Goal: Find specific page/section: Find specific page/section

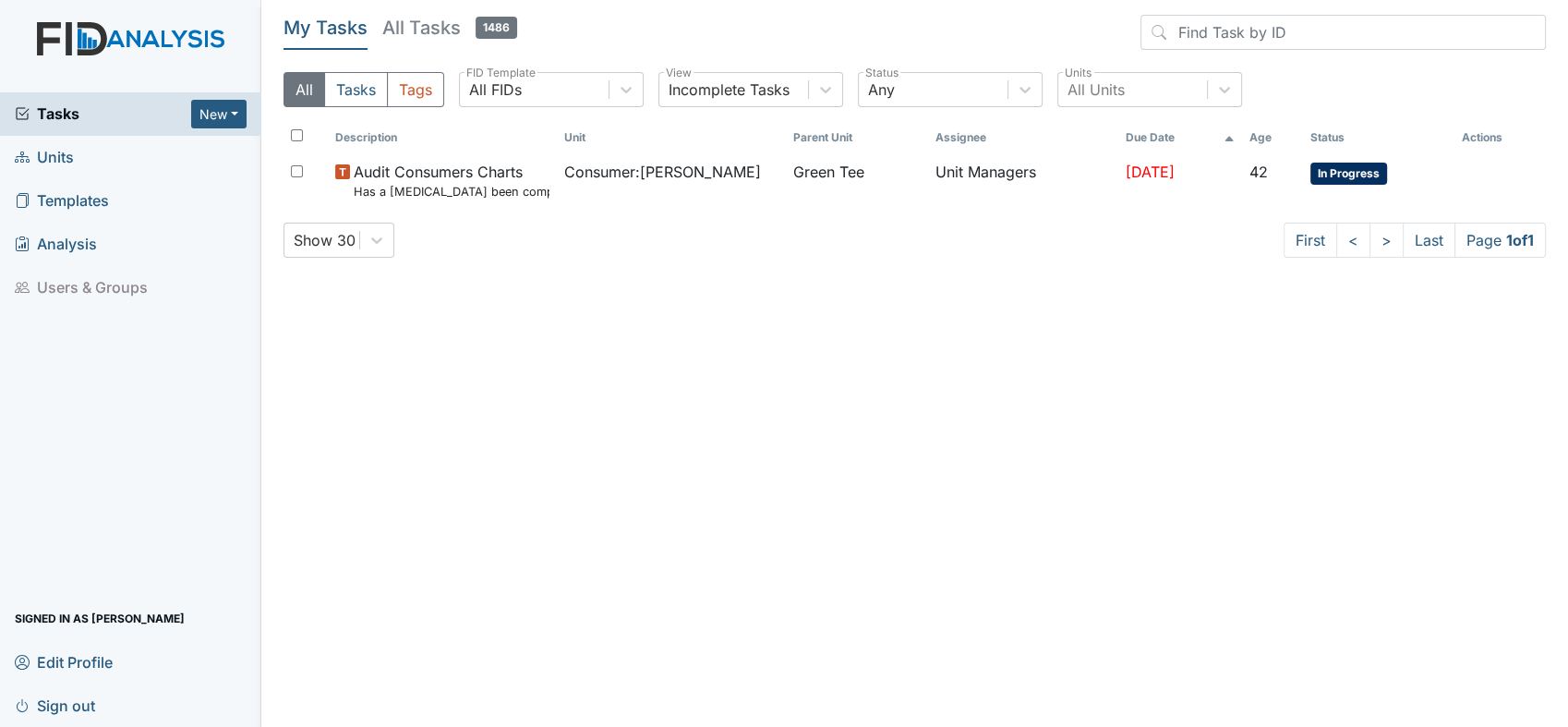
click at [72, 157] on span "Units" at bounding box center [45, 158] width 59 height 29
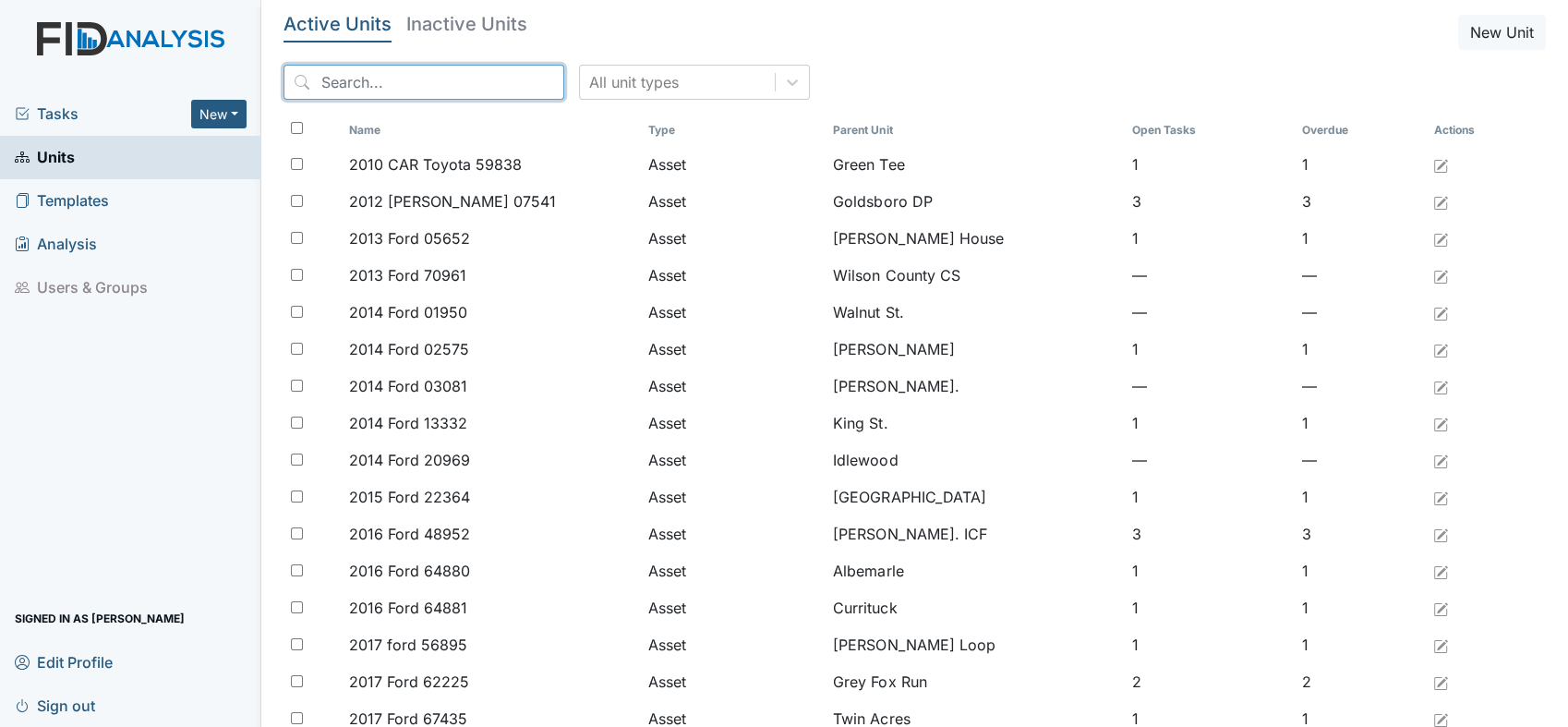
click at [415, 74] on input "search" at bounding box center [424, 82] width 281 height 35
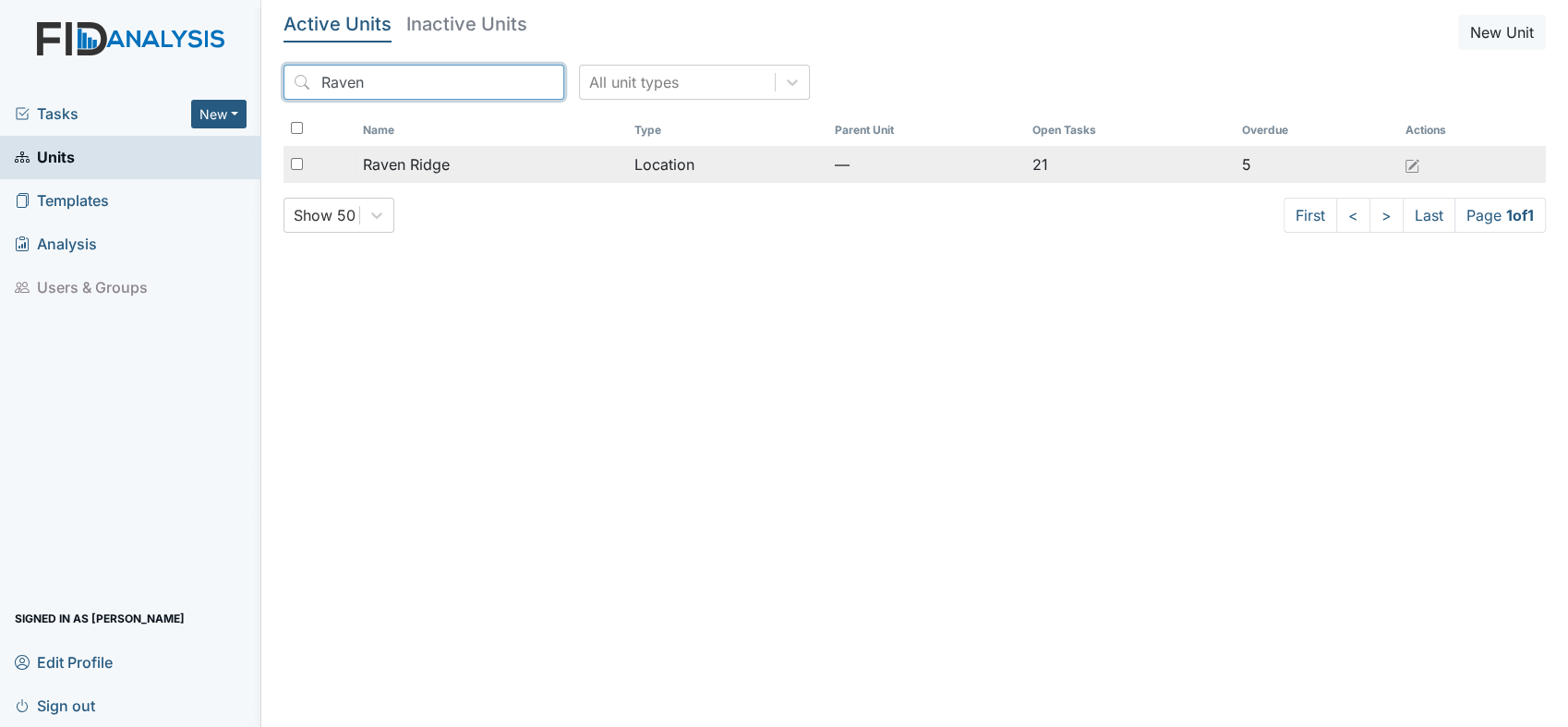
type input "Raven"
click at [418, 171] on span "Raven Ridge" at bounding box center [406, 163] width 86 height 22
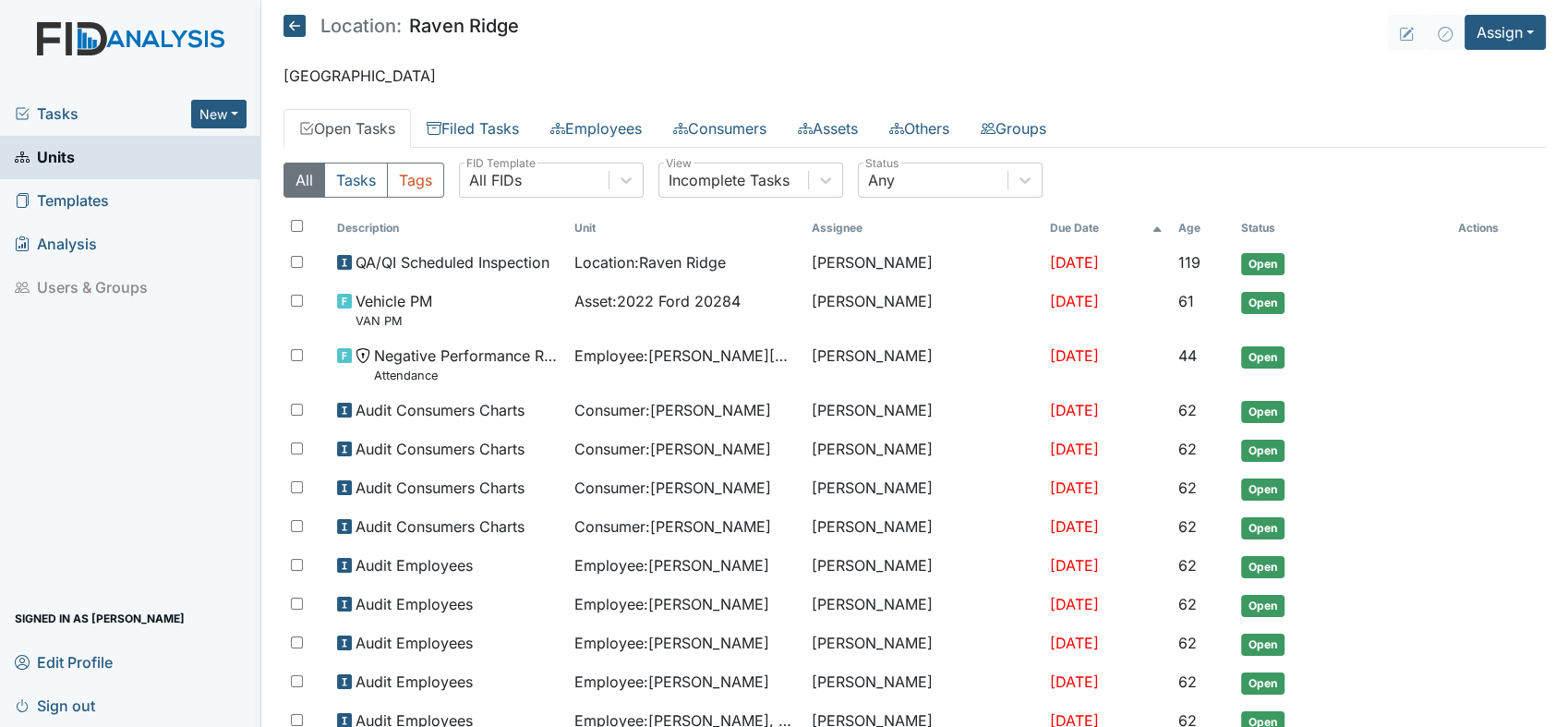
click at [418, 171] on button "Tags" at bounding box center [415, 180] width 57 height 35
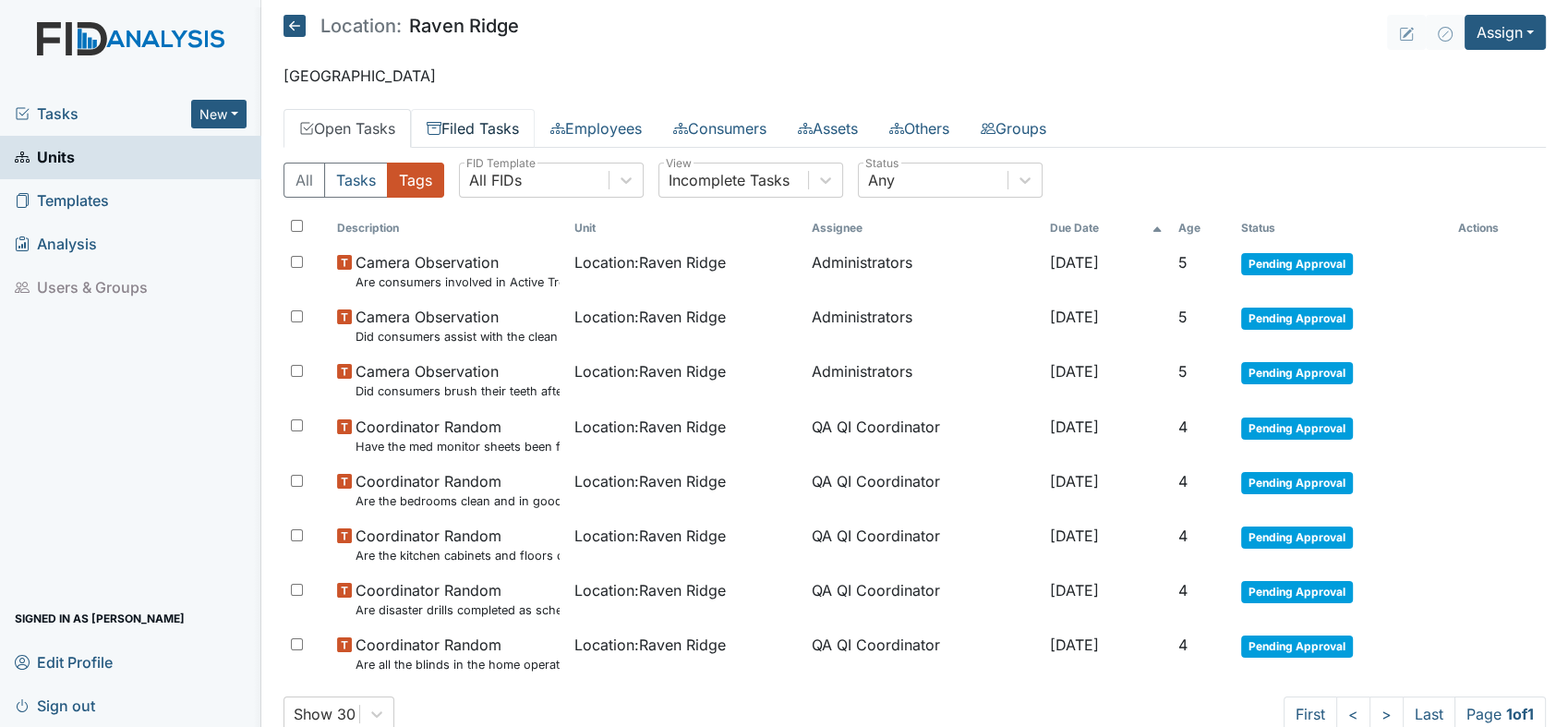
click at [471, 124] on link "Filed Tasks" at bounding box center [473, 128] width 123 height 39
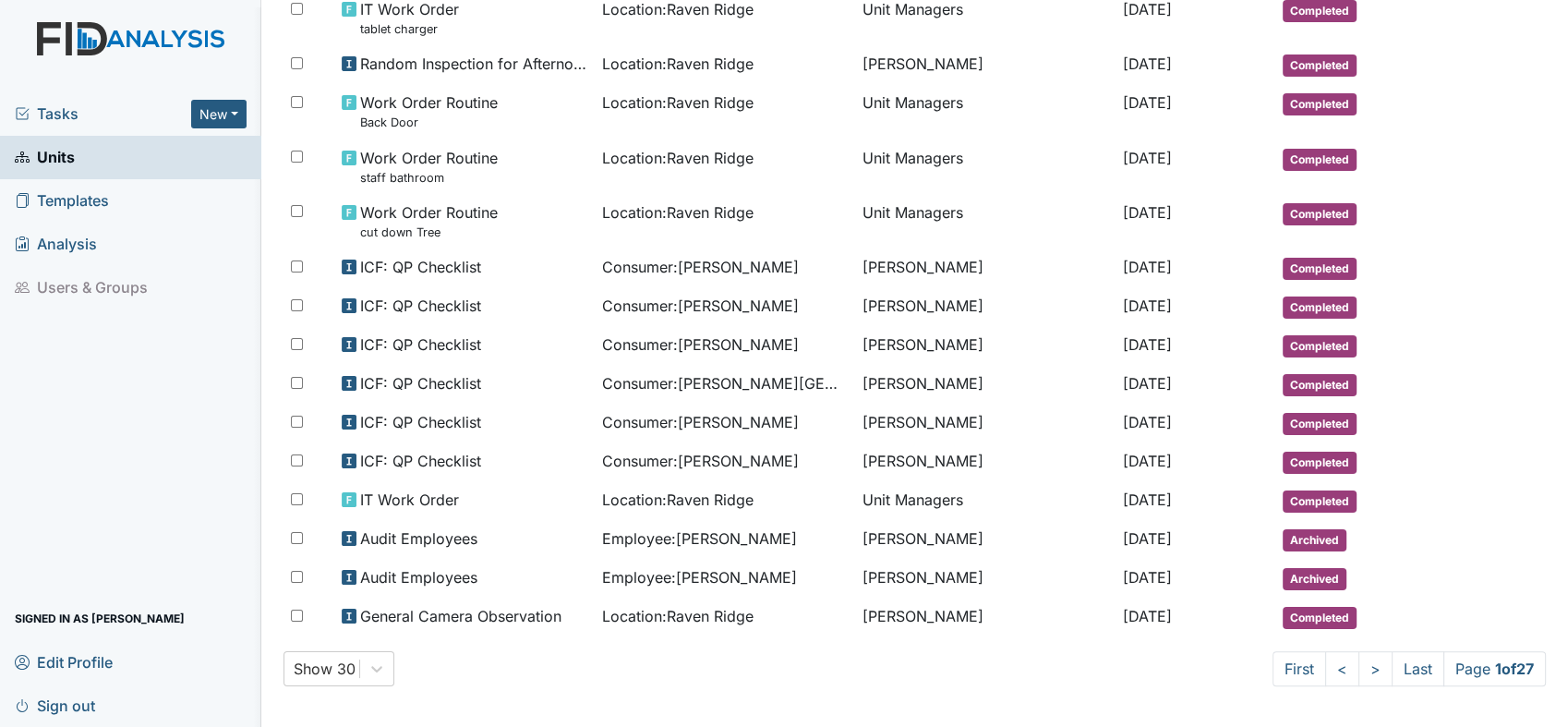
scroll to position [933, 0]
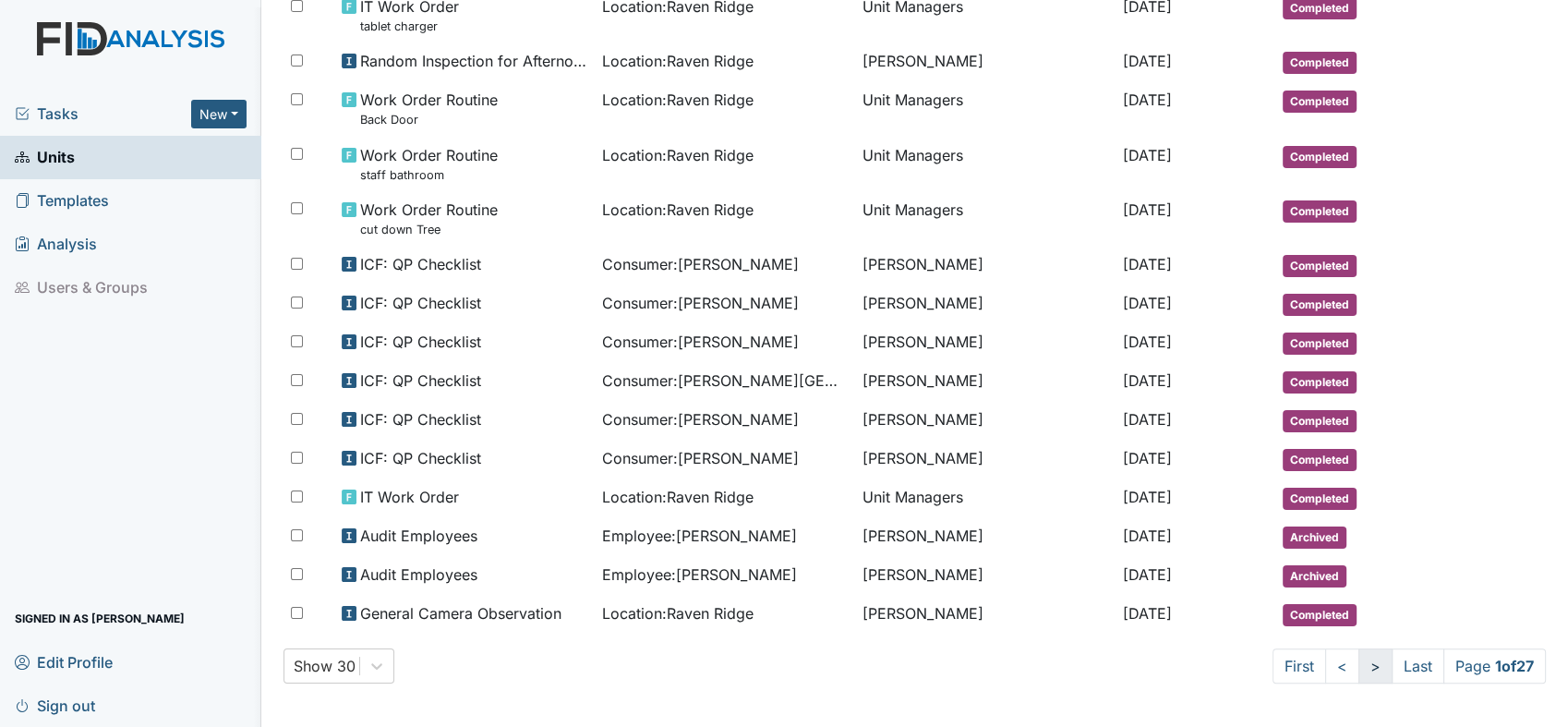
click at [1358, 668] on link ">" at bounding box center [1375, 666] width 34 height 35
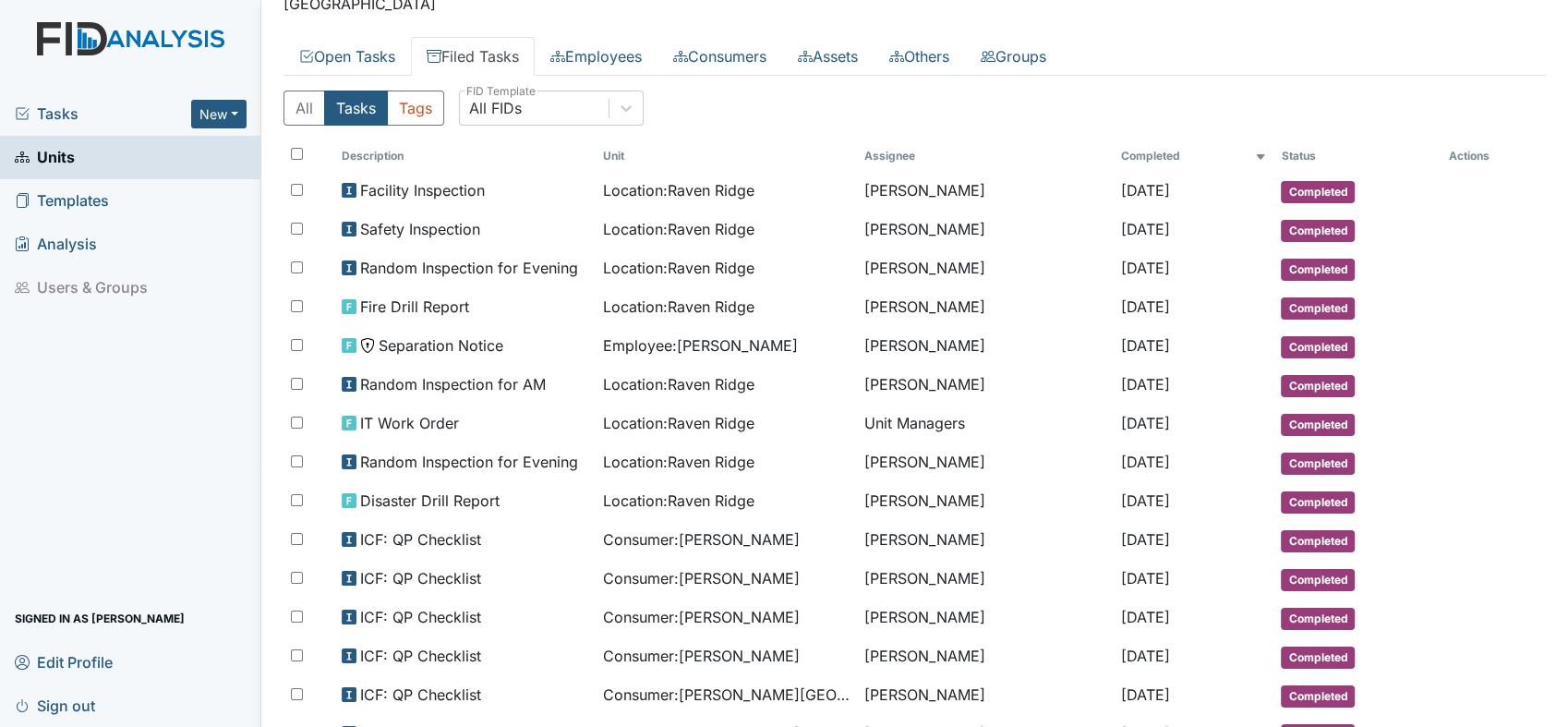
scroll to position [17, 0]
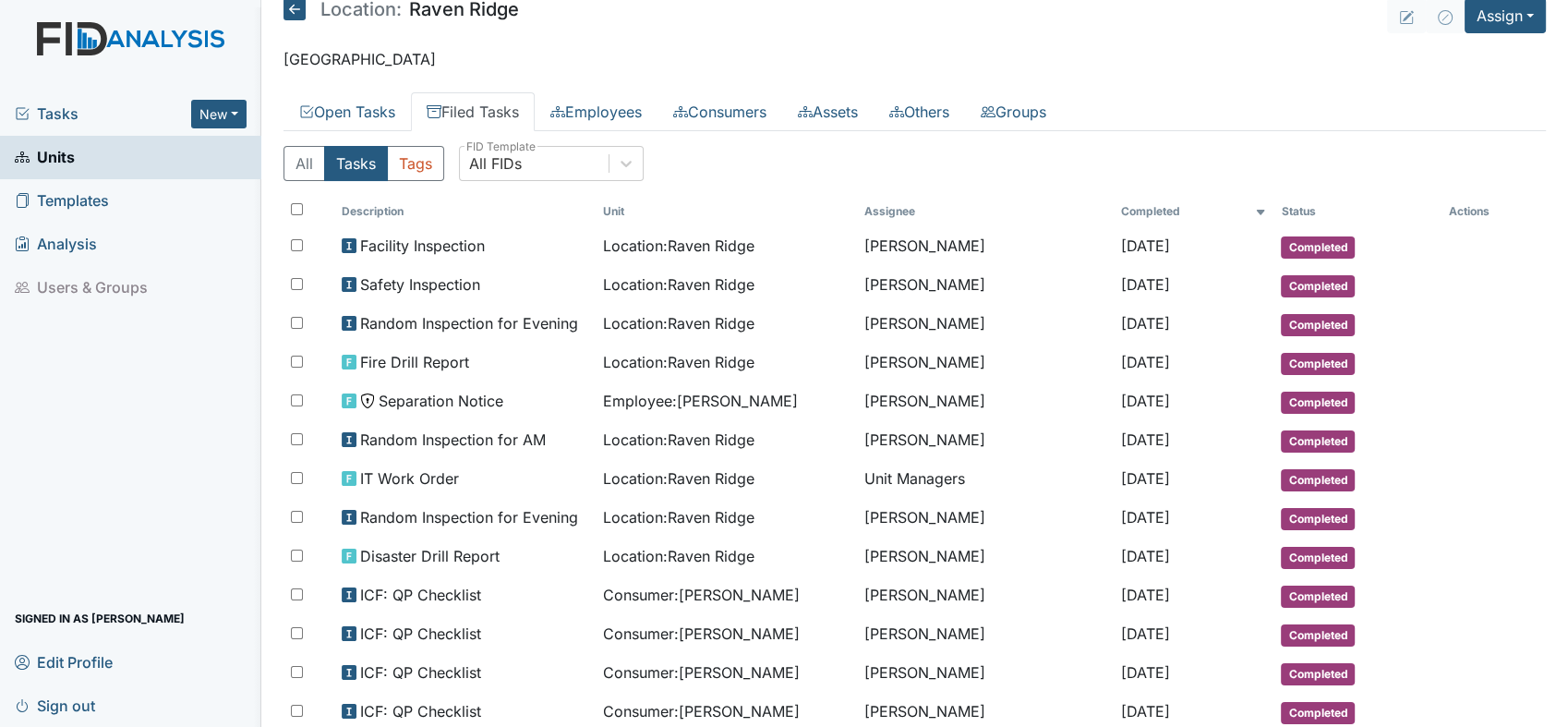
click at [66, 115] on span "Tasks" at bounding box center [104, 113] width 177 height 22
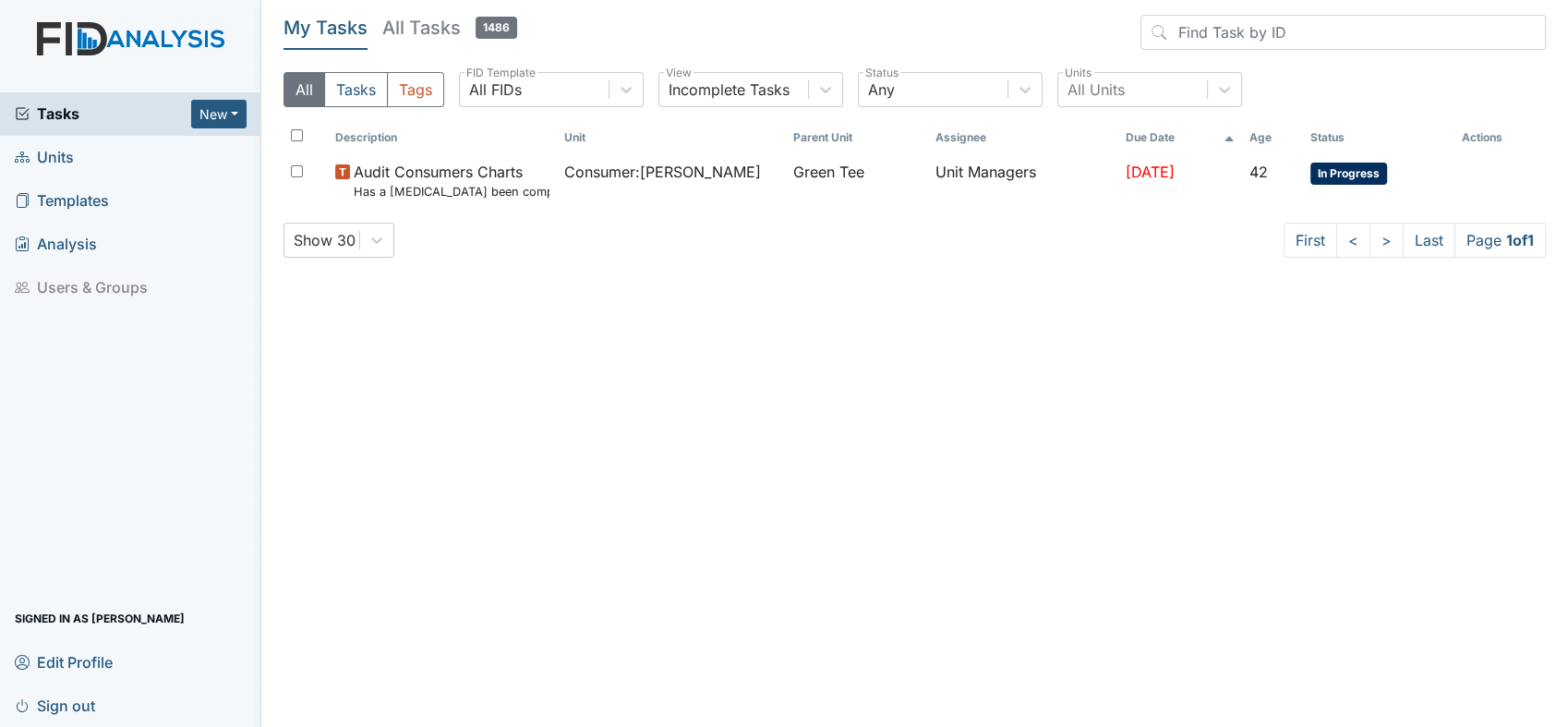
click at [85, 153] on link "Units" at bounding box center [130, 158] width 261 height 44
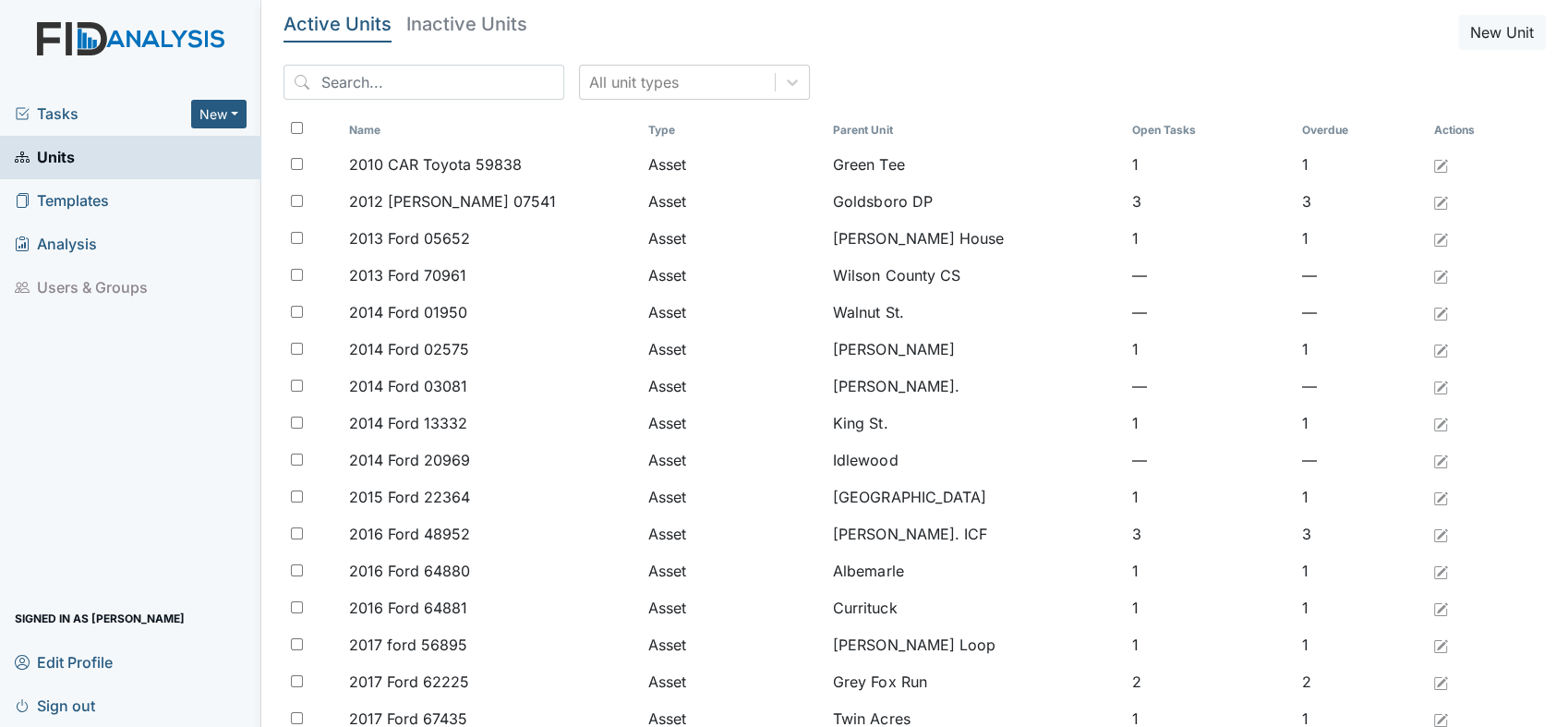
click at [403, 44] on header "Active Units Inactive Units New Unit" at bounding box center [914, 32] width 1262 height 35
click at [388, 84] on input "search" at bounding box center [424, 82] width 281 height 35
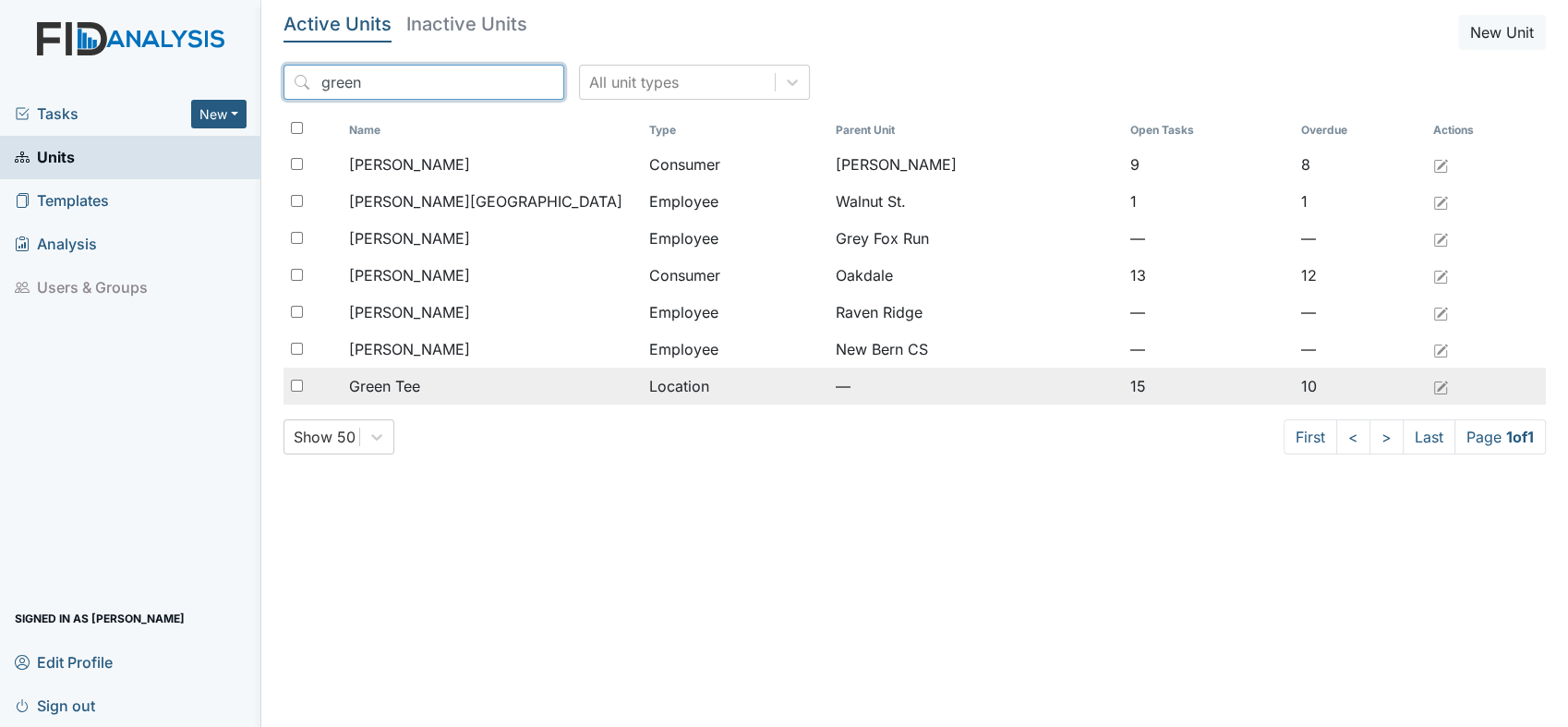
type input "green"
click at [412, 385] on span "Green Tee" at bounding box center [385, 386] width 71 height 22
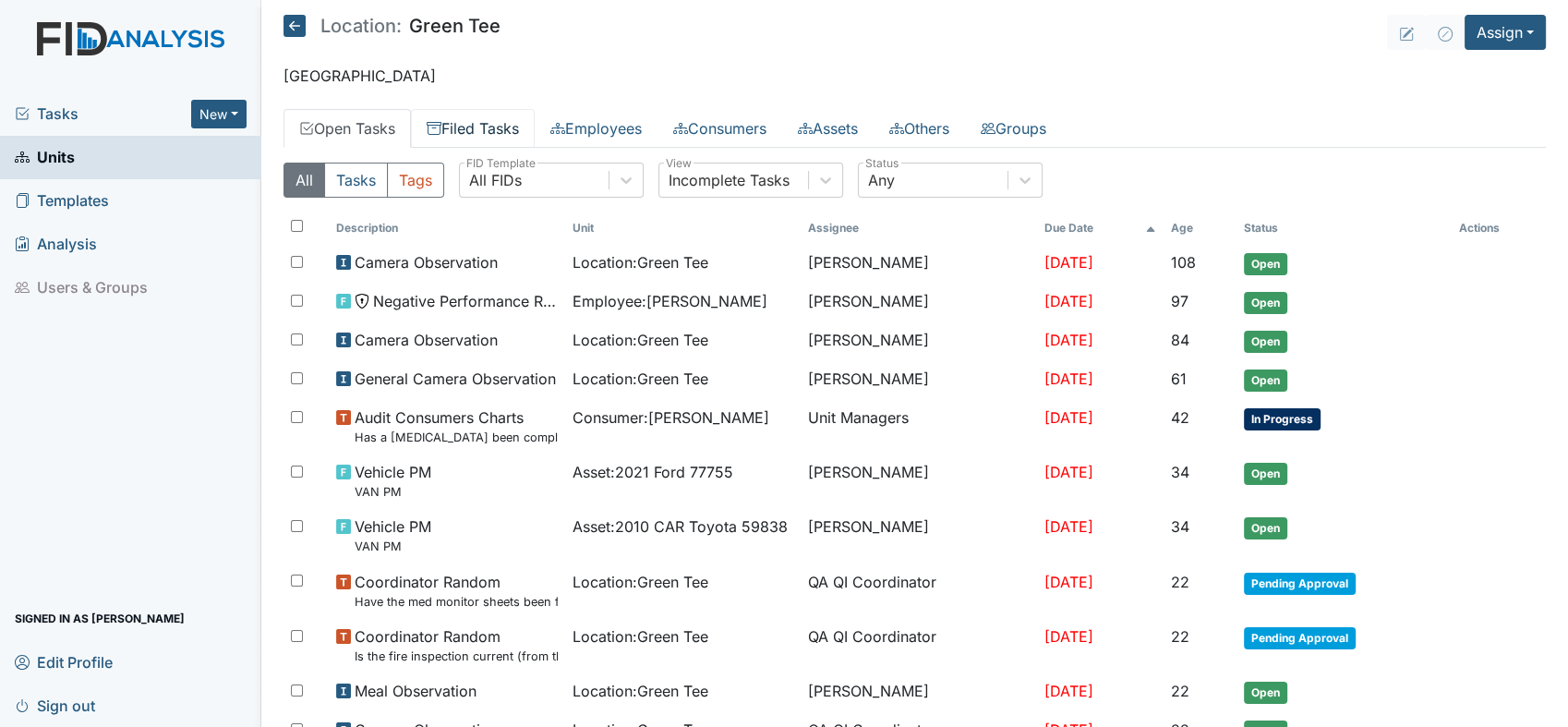
click at [488, 120] on link "Filed Tasks" at bounding box center [473, 128] width 123 height 39
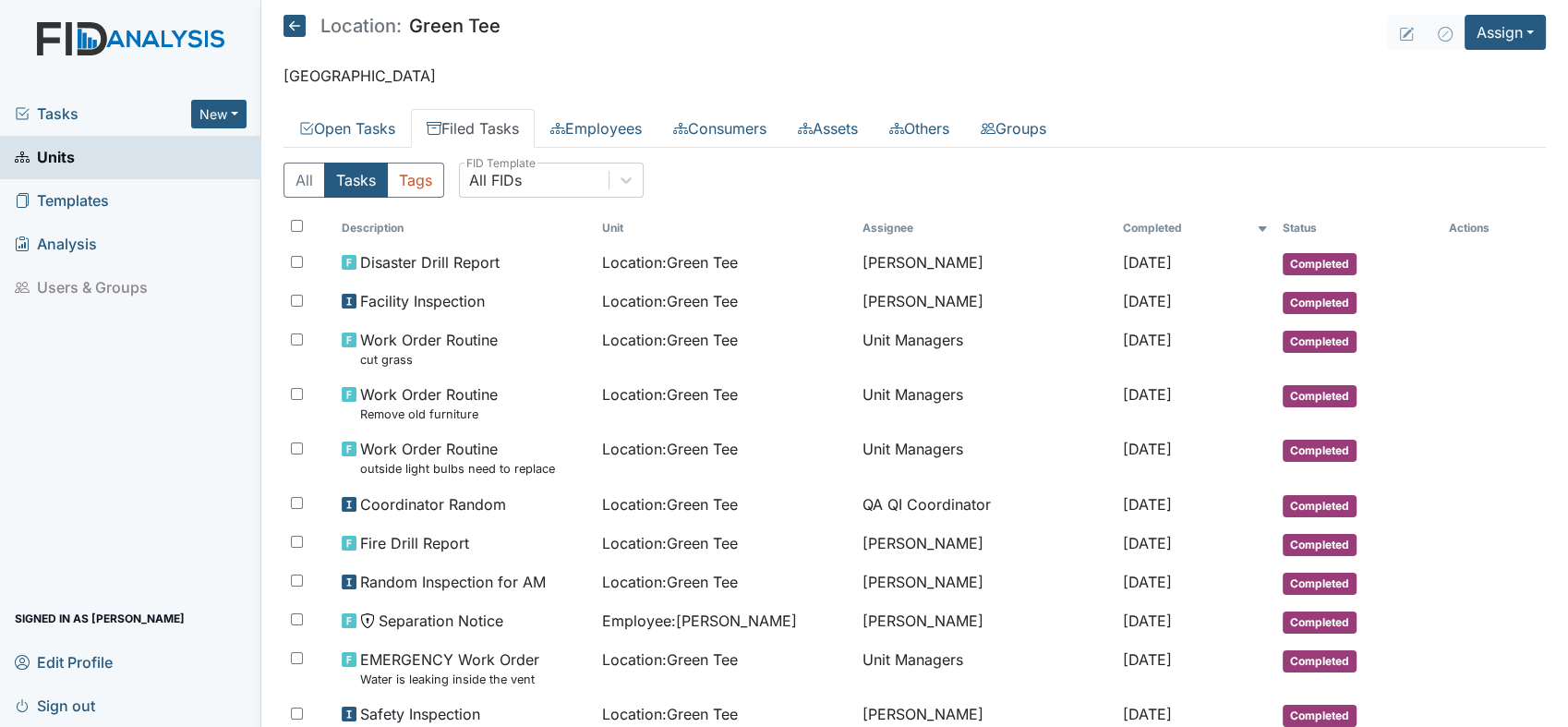
click at [495, 123] on link "Filed Tasks" at bounding box center [473, 128] width 123 height 39
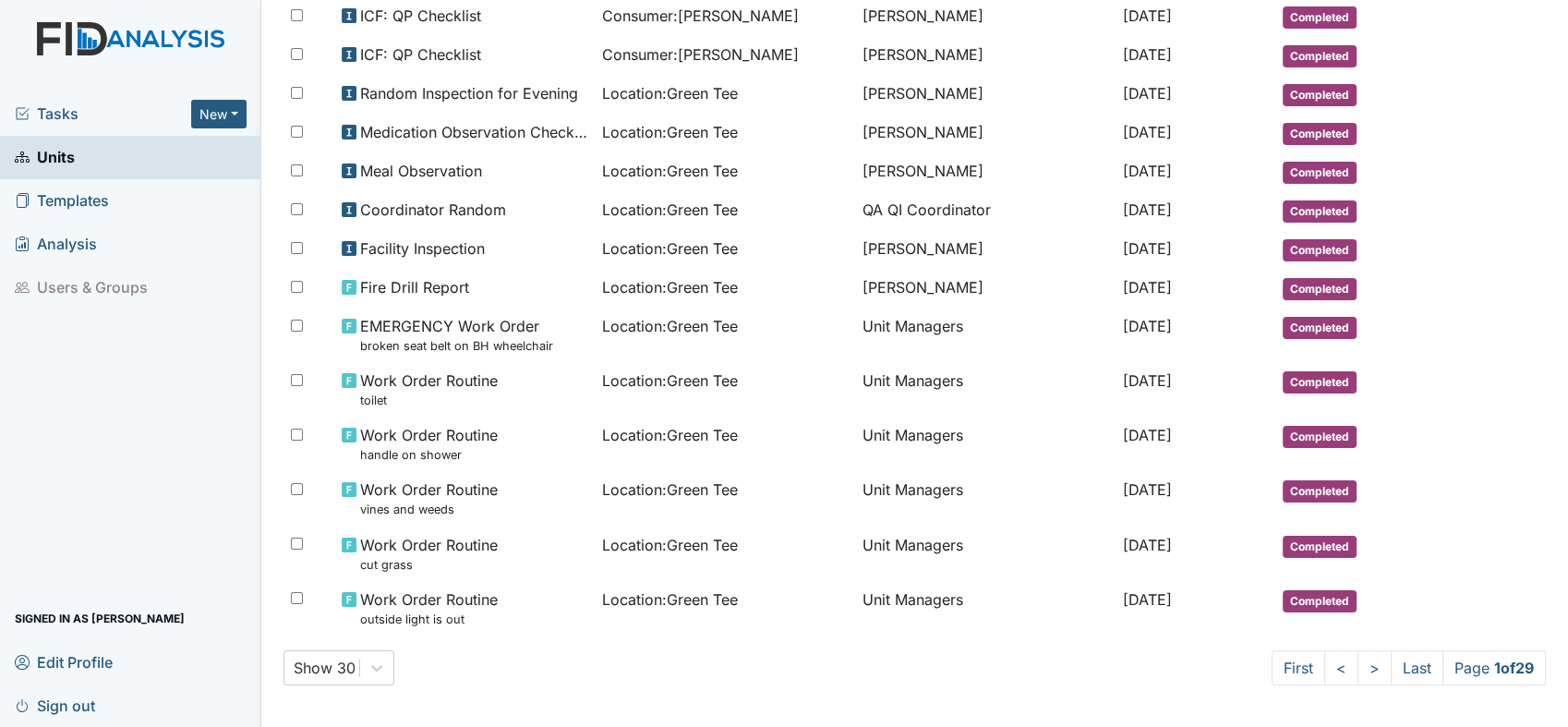
scroll to position [933, 0]
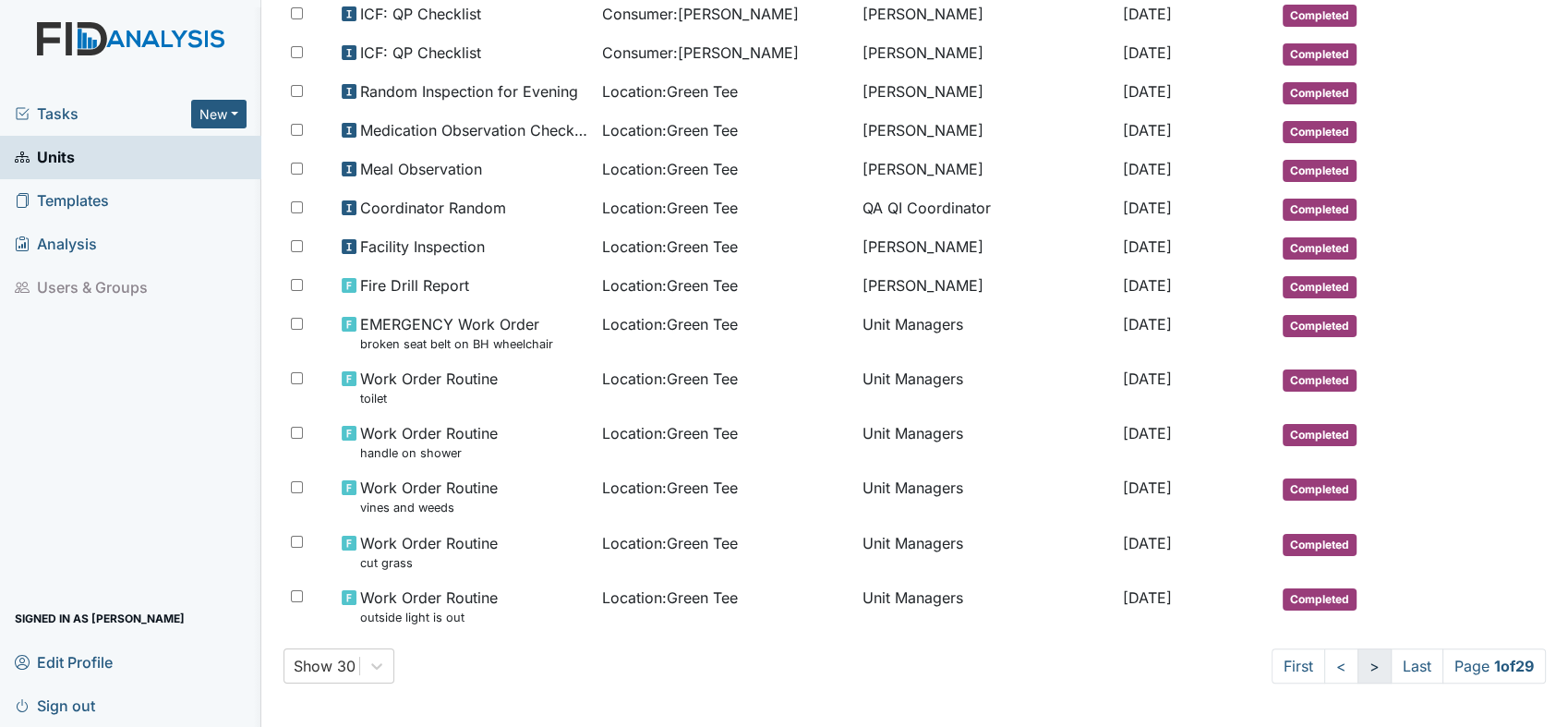
click at [1357, 665] on link ">" at bounding box center [1374, 666] width 34 height 35
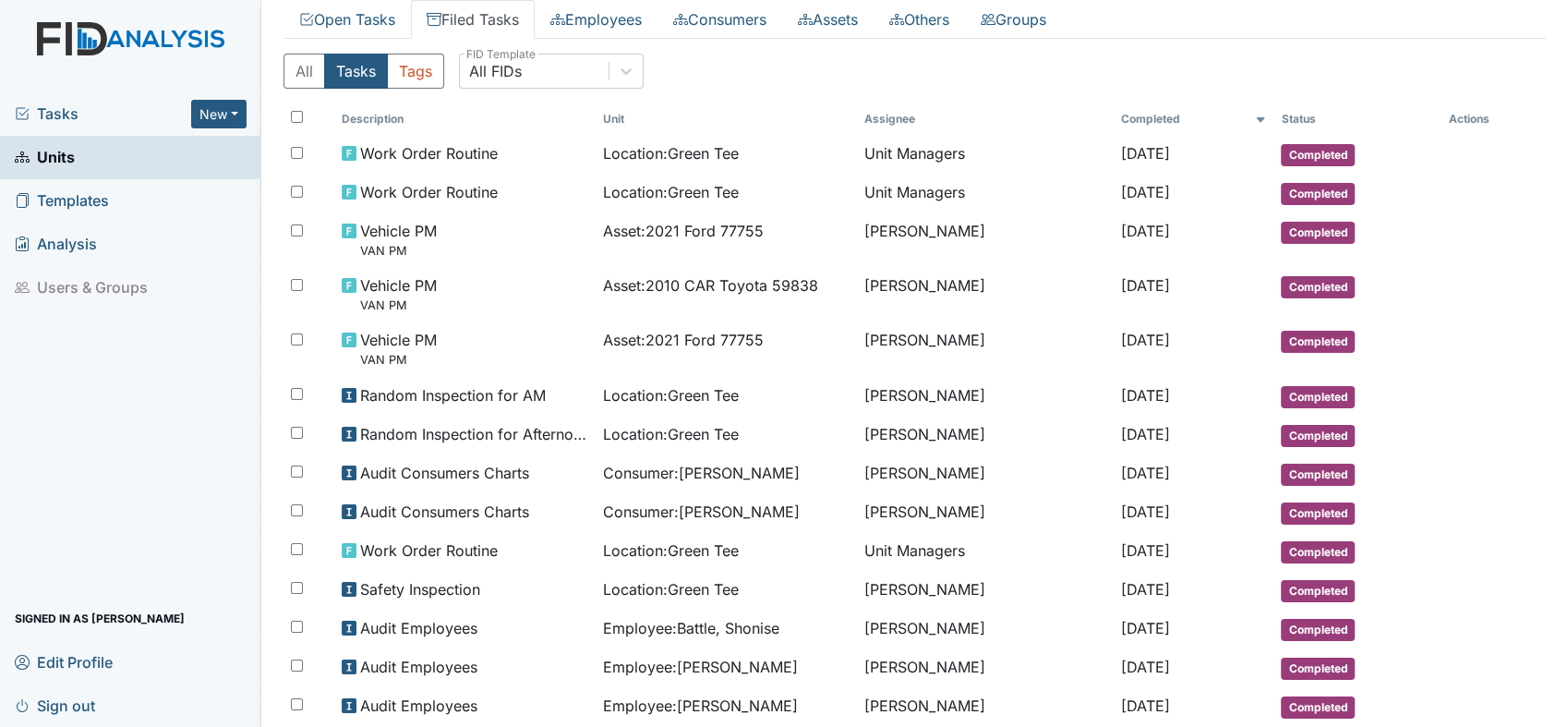
scroll to position [90, 0]
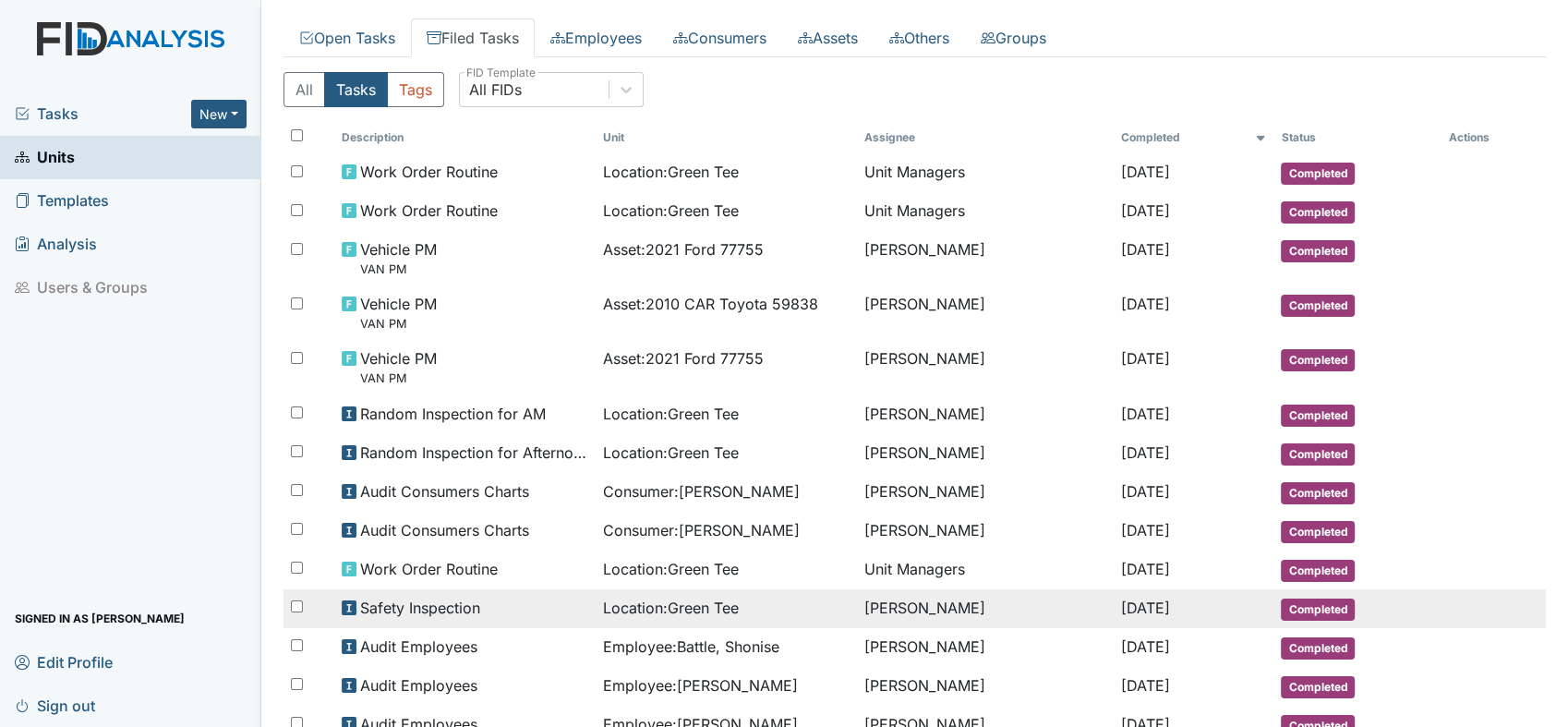
click at [448, 606] on span "Safety Inspection" at bounding box center [420, 607] width 120 height 22
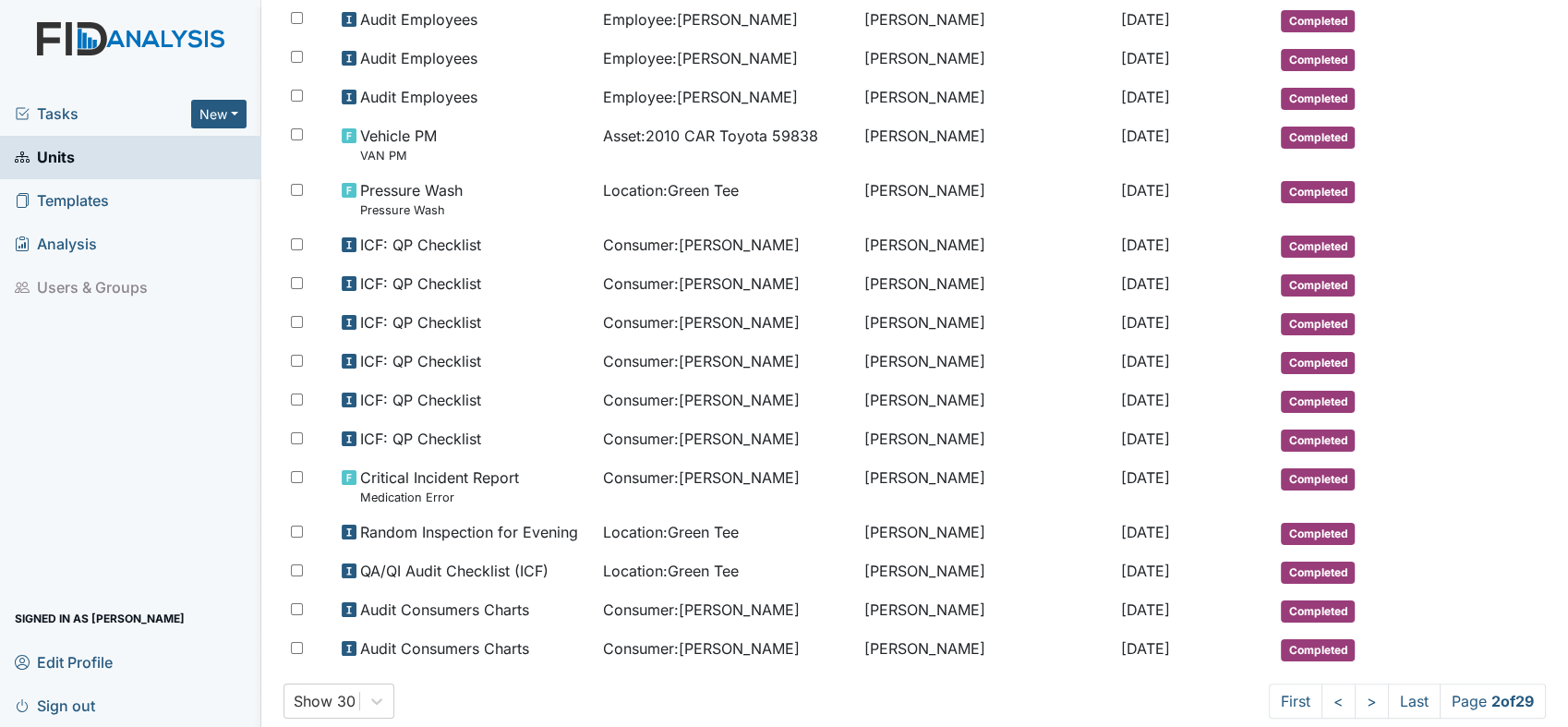
scroll to position [870, 0]
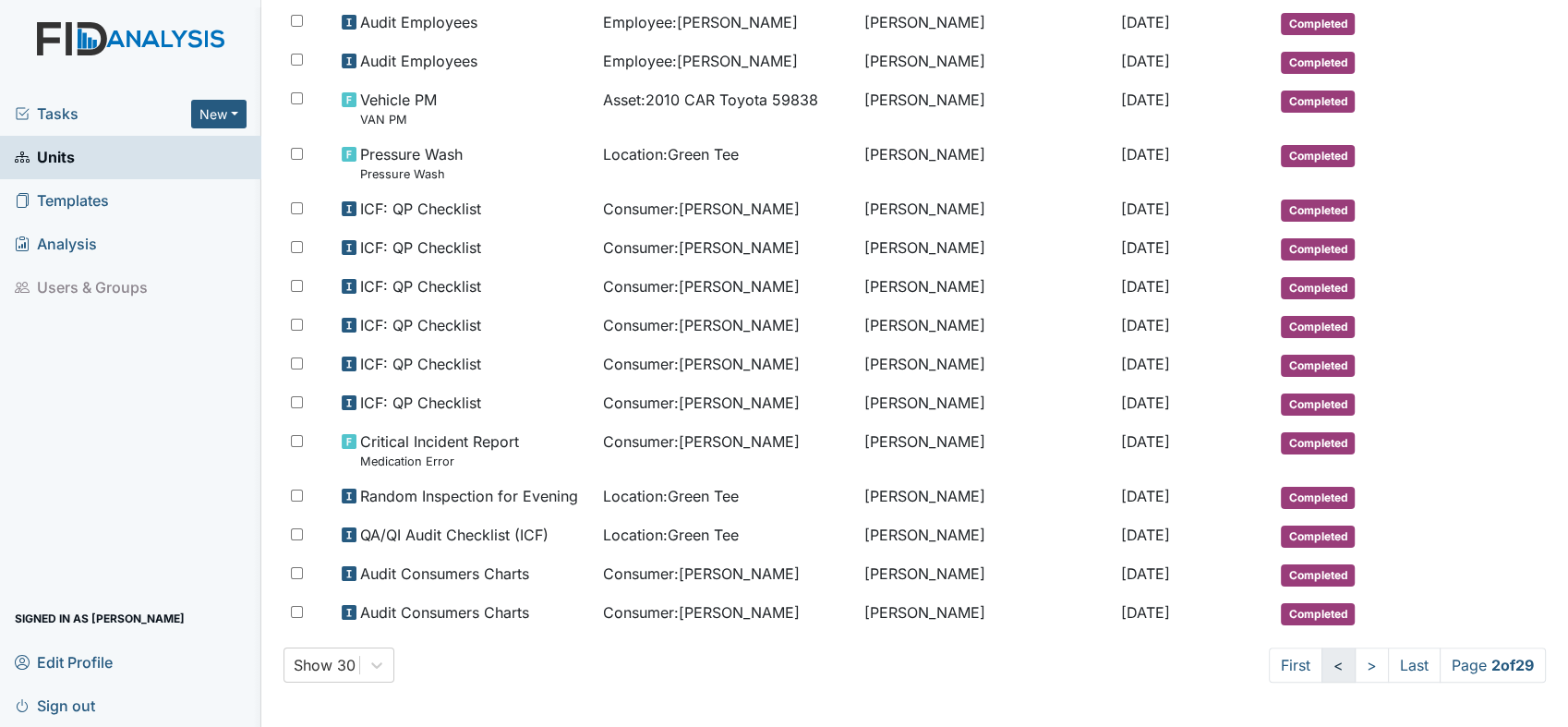
click at [1321, 666] on link "<" at bounding box center [1338, 665] width 34 height 35
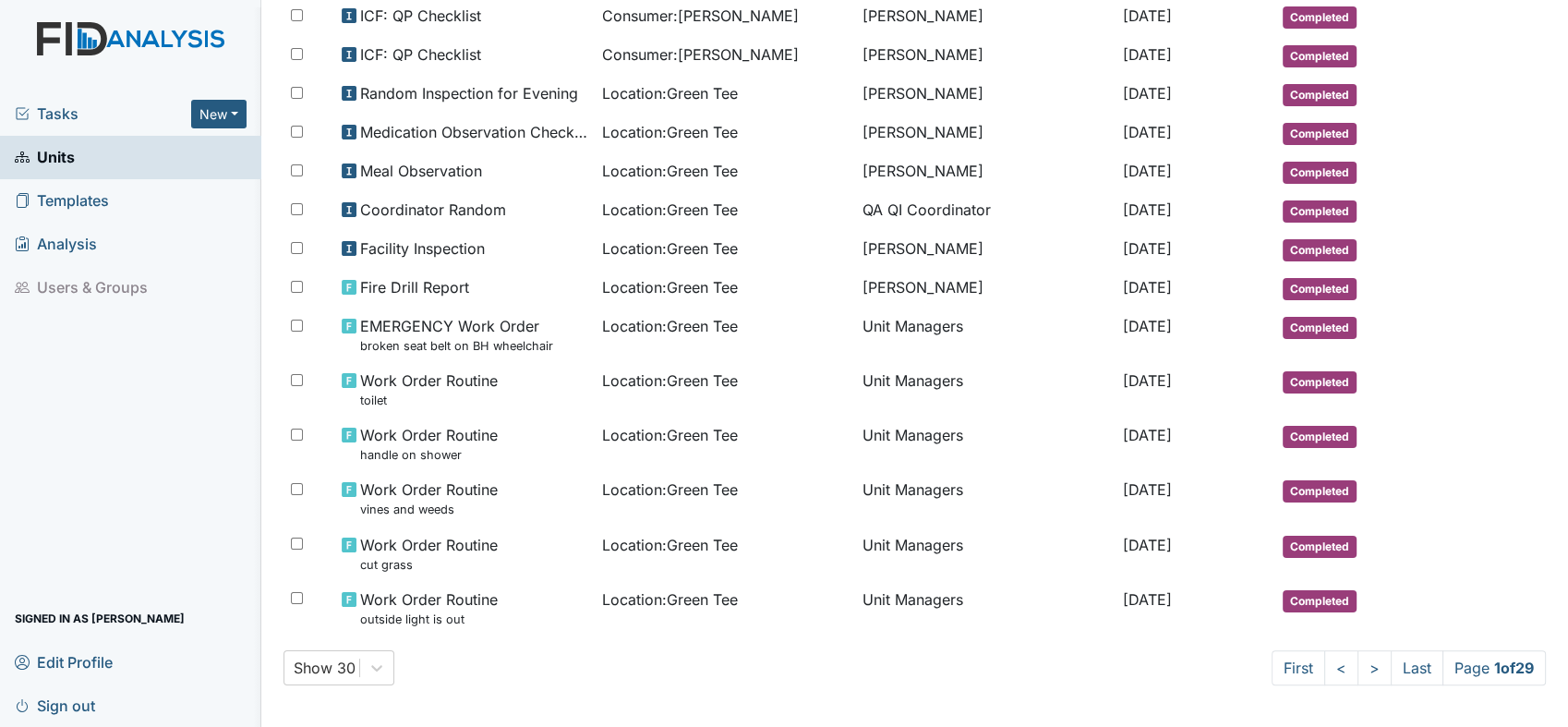
scroll to position [933, 0]
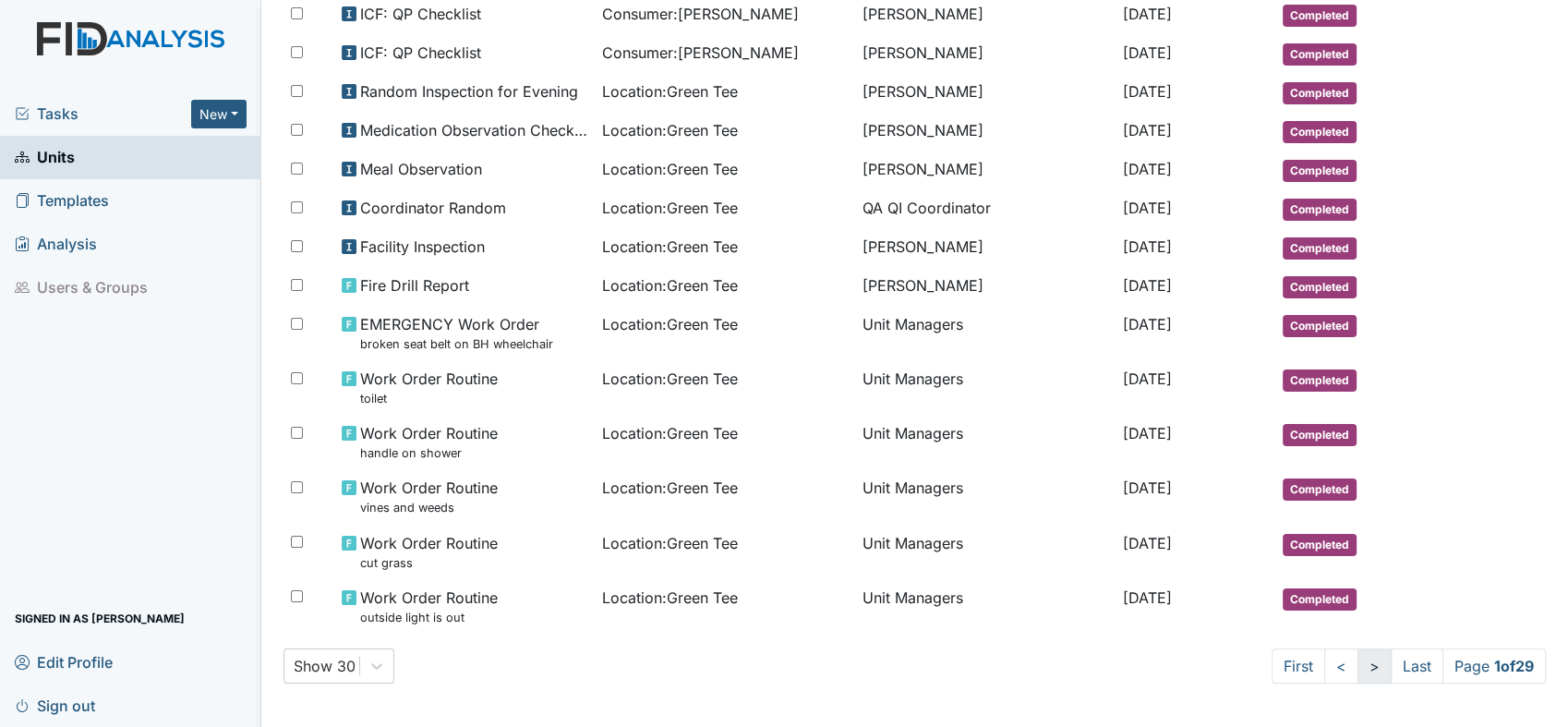
click at [1357, 665] on link ">" at bounding box center [1374, 666] width 34 height 35
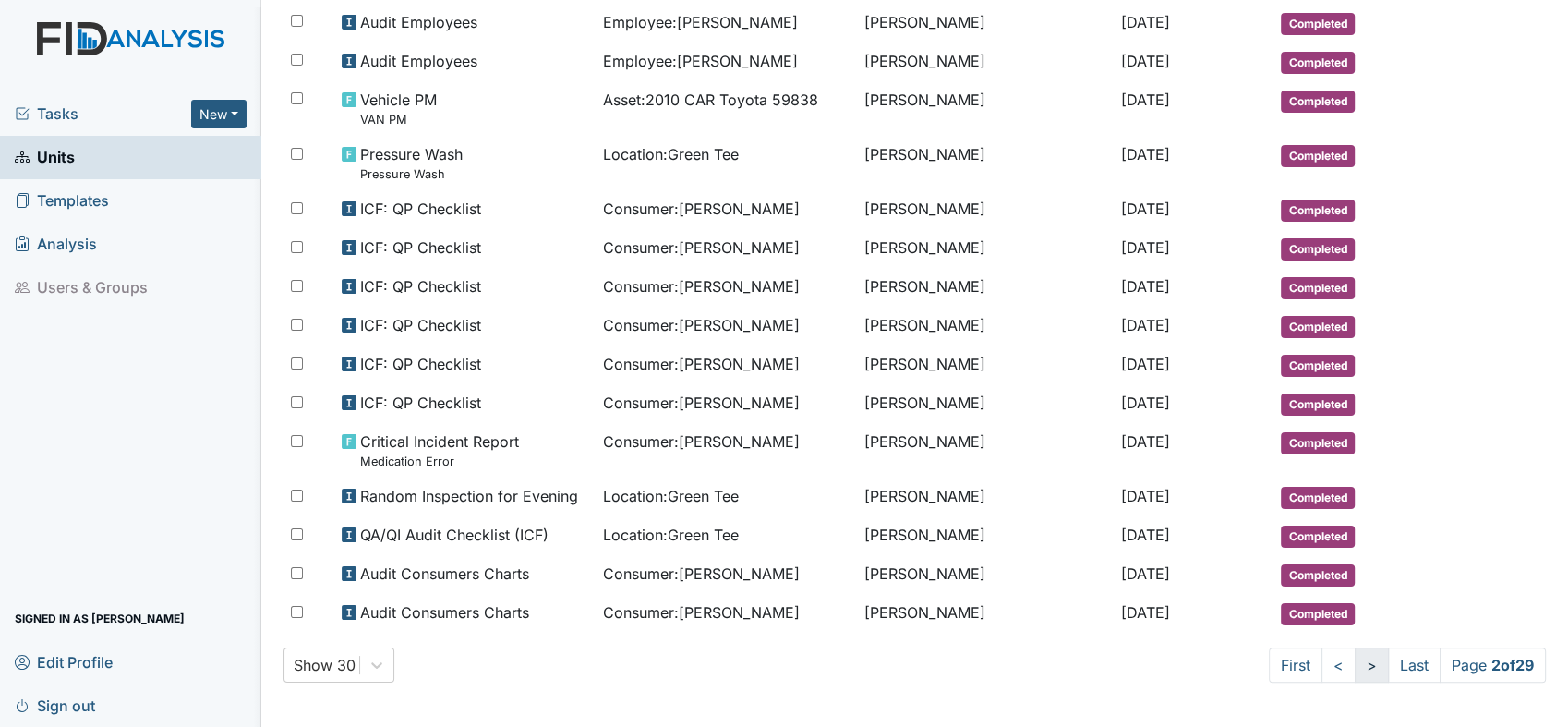
scroll to position [870, 0]
click at [1388, 660] on link "Last" at bounding box center [1413, 665] width 52 height 35
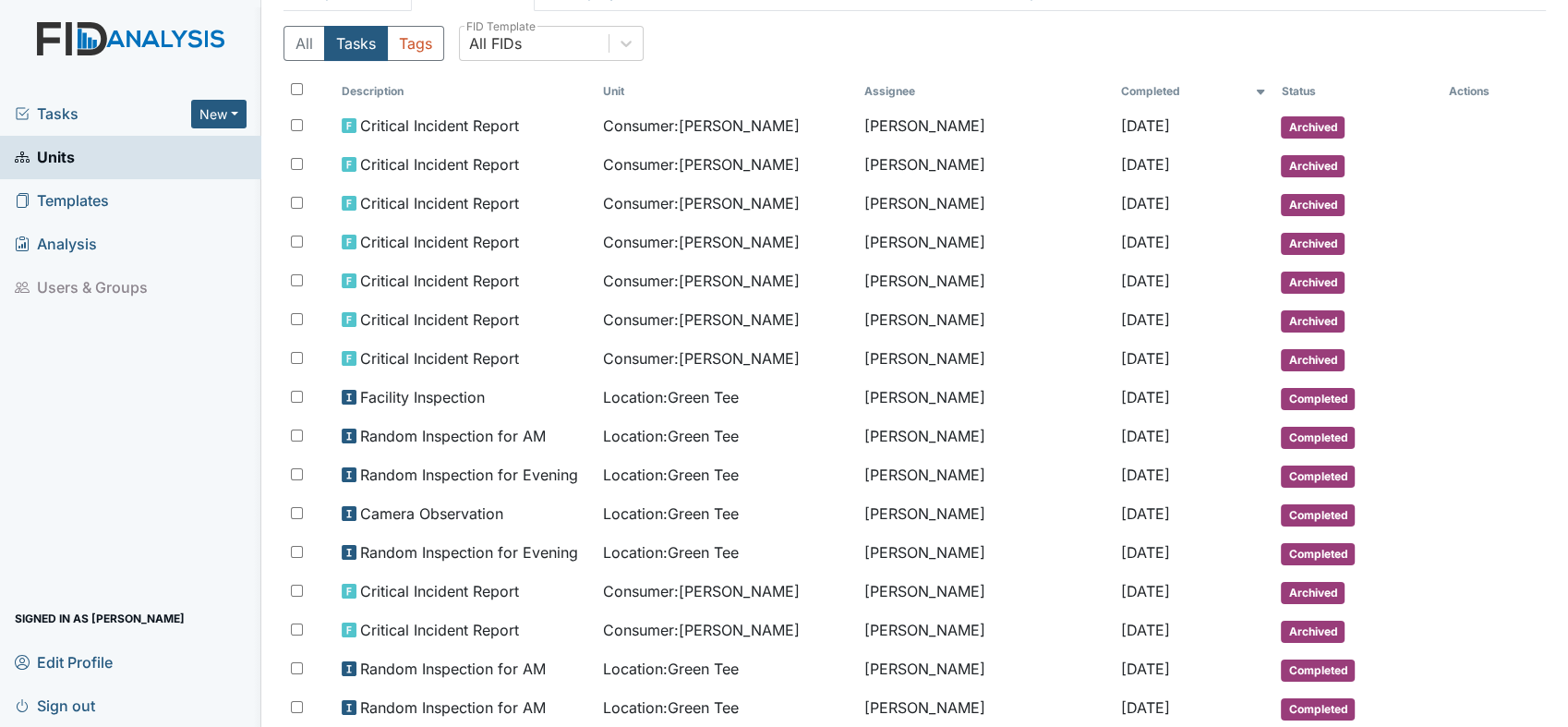
scroll to position [231, 0]
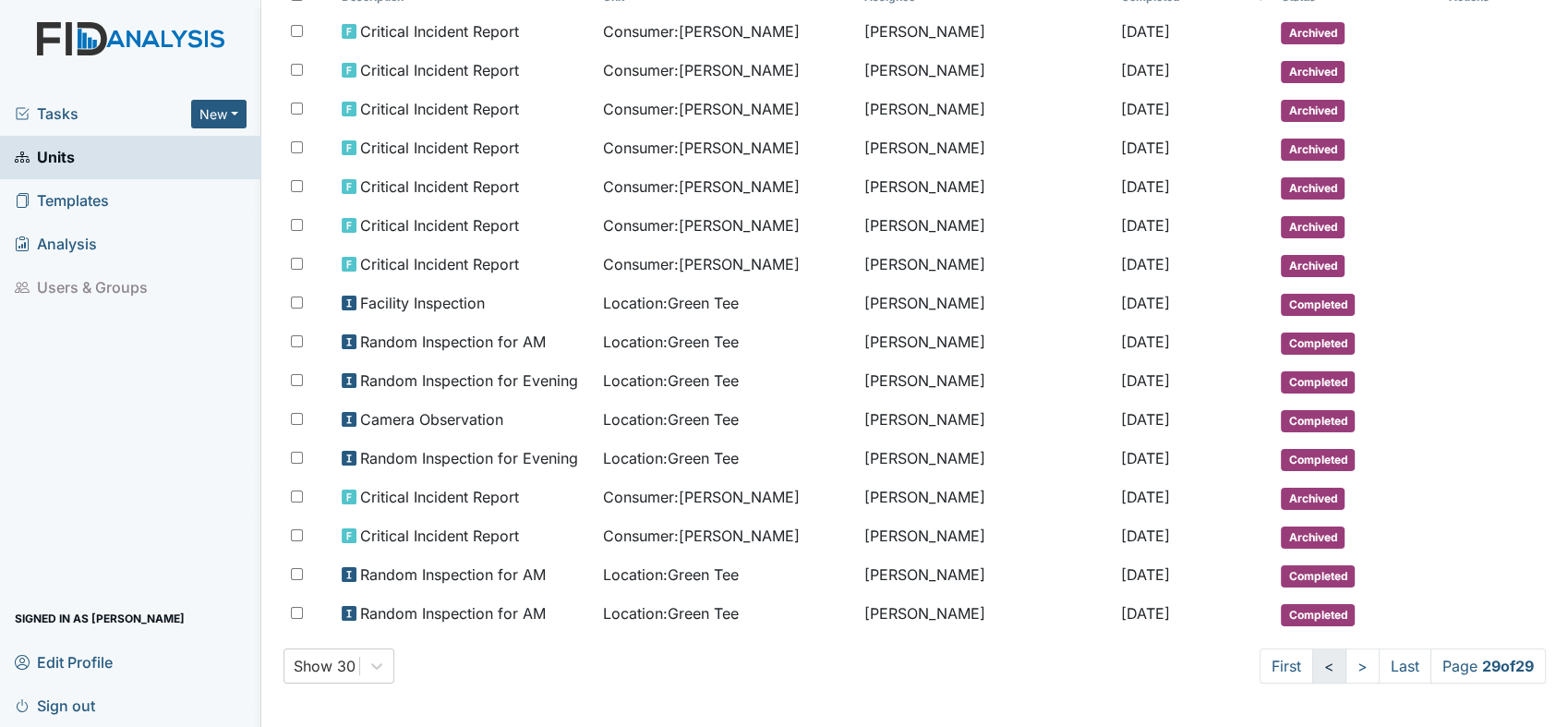
click at [1313, 664] on link "<" at bounding box center [1330, 666] width 34 height 35
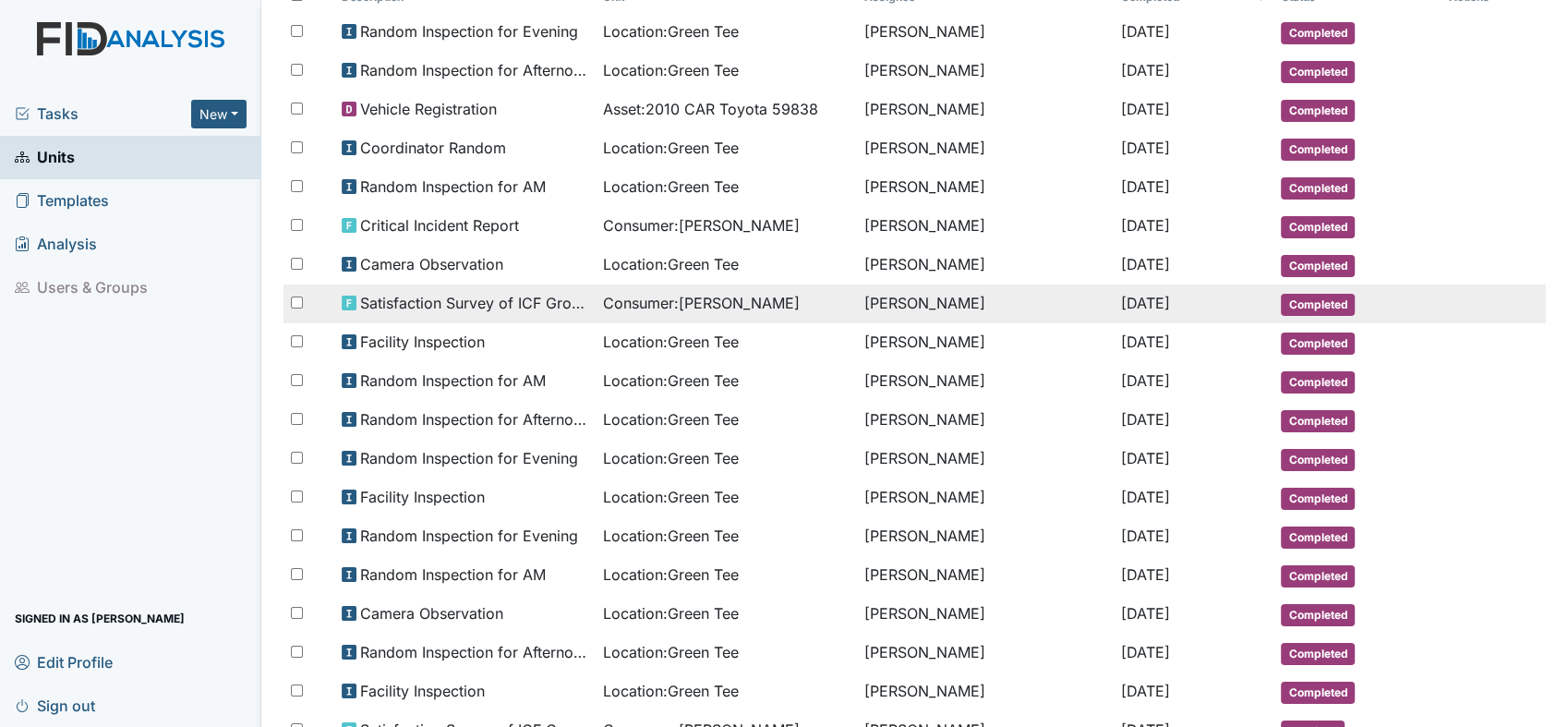
drag, startPoint x: 1126, startPoint y: 348, endPoint x: 729, endPoint y: 297, distance: 400.3
click at [729, 297] on tbody "Random Inspection for Evening Location : Green Tee Ricky Richmond Jul 14, 2021 …" at bounding box center [914, 595] width 1262 height 1164
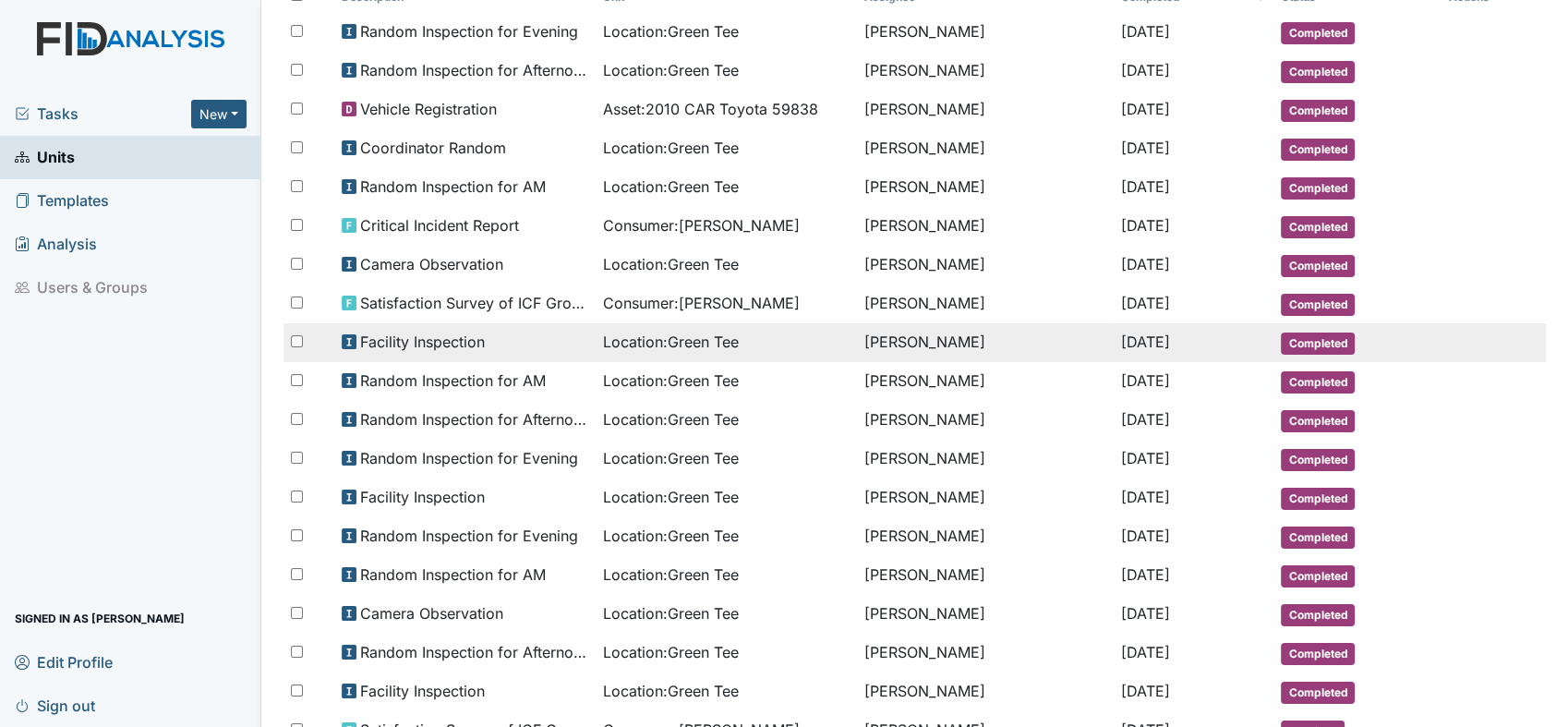
click at [1529, 356] on tr "Facility Inspection Location : Green Tee Deborah Lucky Jun 15, 2021 Completed" at bounding box center [914, 342] width 1262 height 39
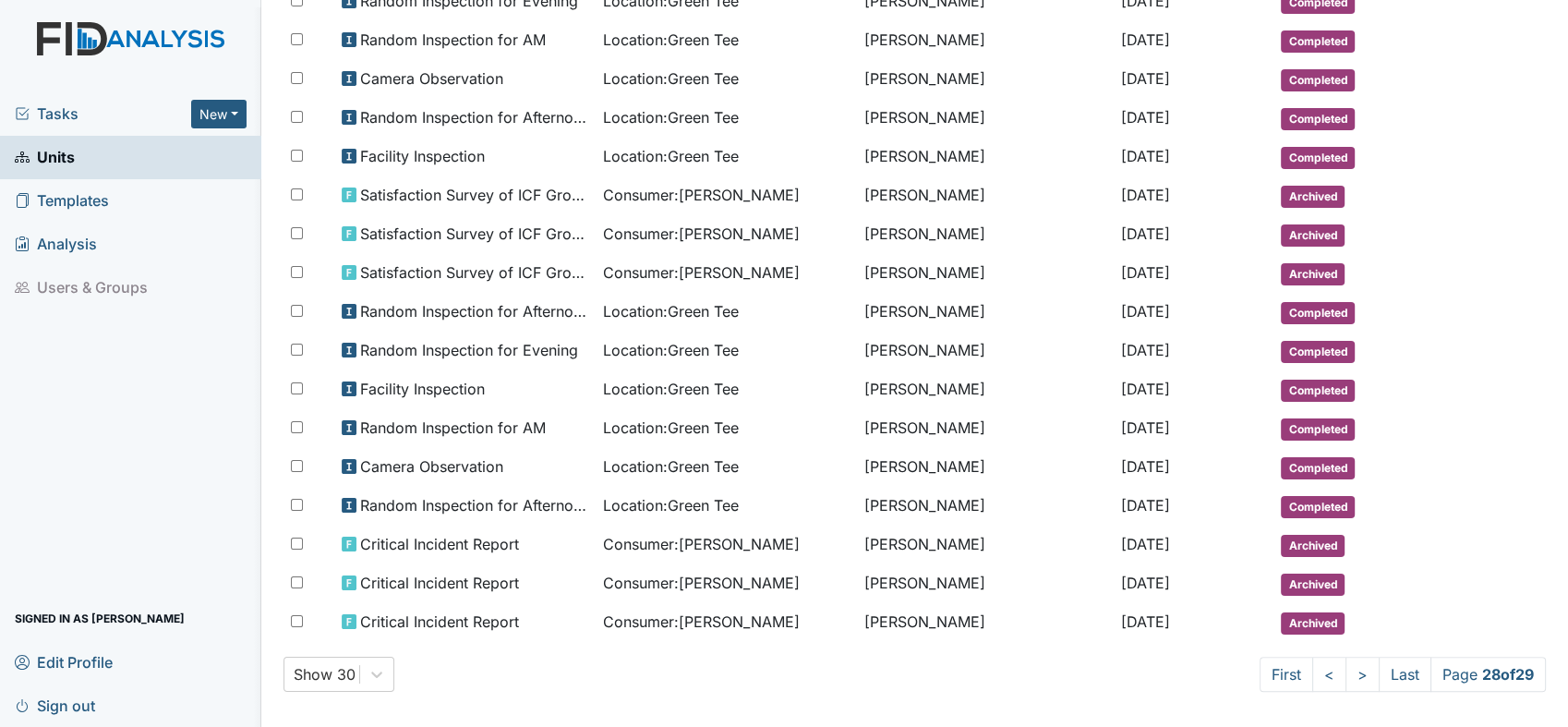
scroll to position [775, 0]
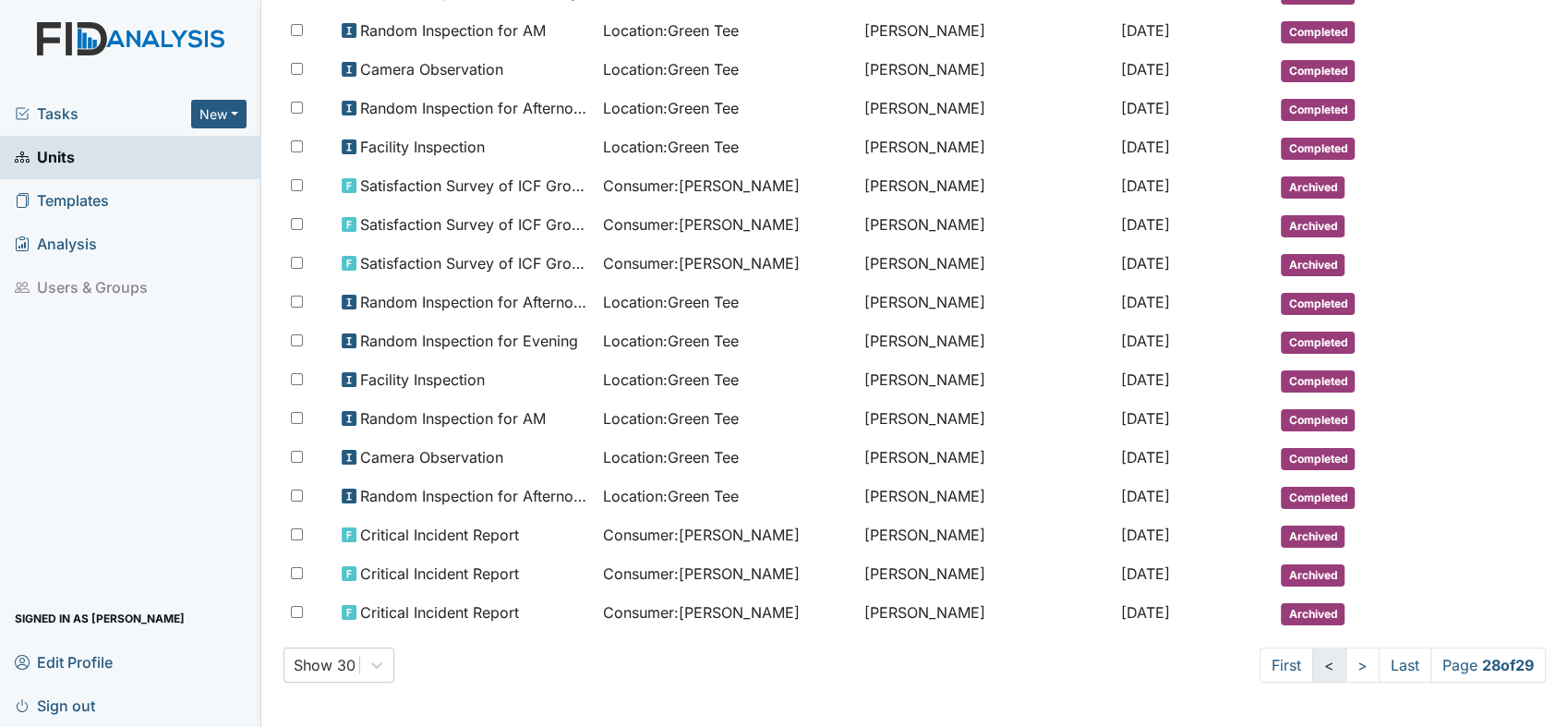
click at [1313, 667] on link "<" at bounding box center [1330, 665] width 34 height 35
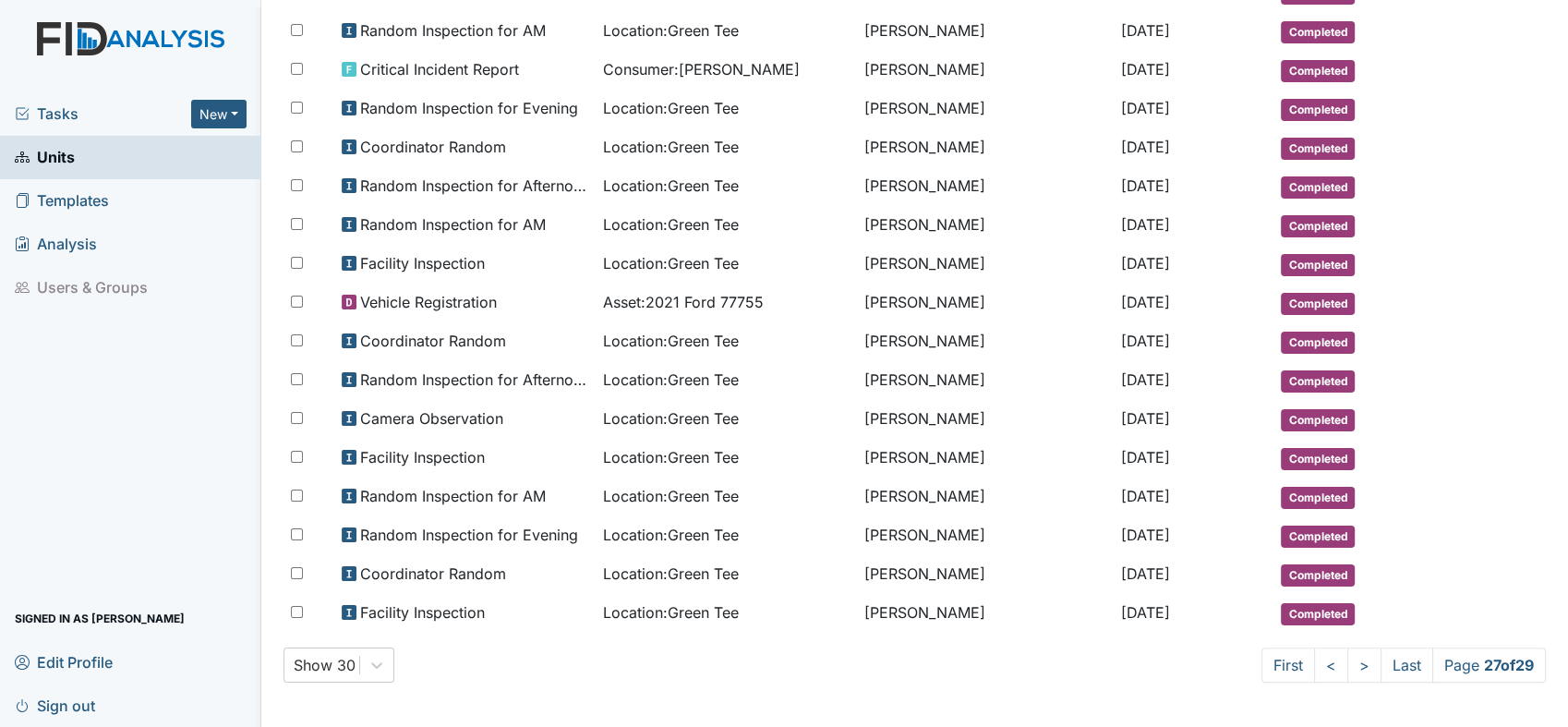
drag, startPoint x: 621, startPoint y: 649, endPoint x: 791, endPoint y: 760, distance: 203.0
click at [791, 726] on html "Tasks New Form Inspection Document Bundle Units Templates Analysis Users & Grou…" at bounding box center [784, 363] width 1568 height 727
click at [1347, 667] on link ">" at bounding box center [1364, 665] width 34 height 35
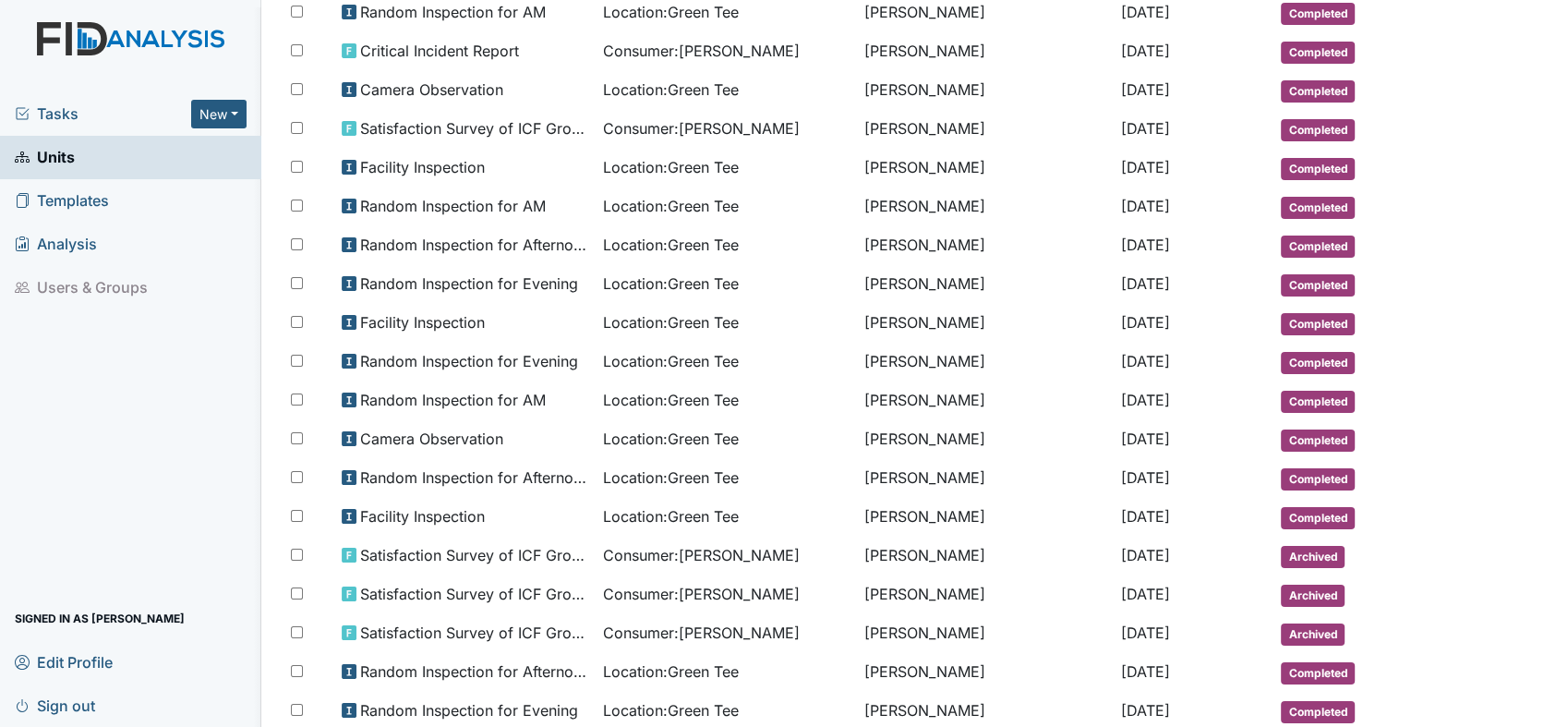
scroll to position [364, 0]
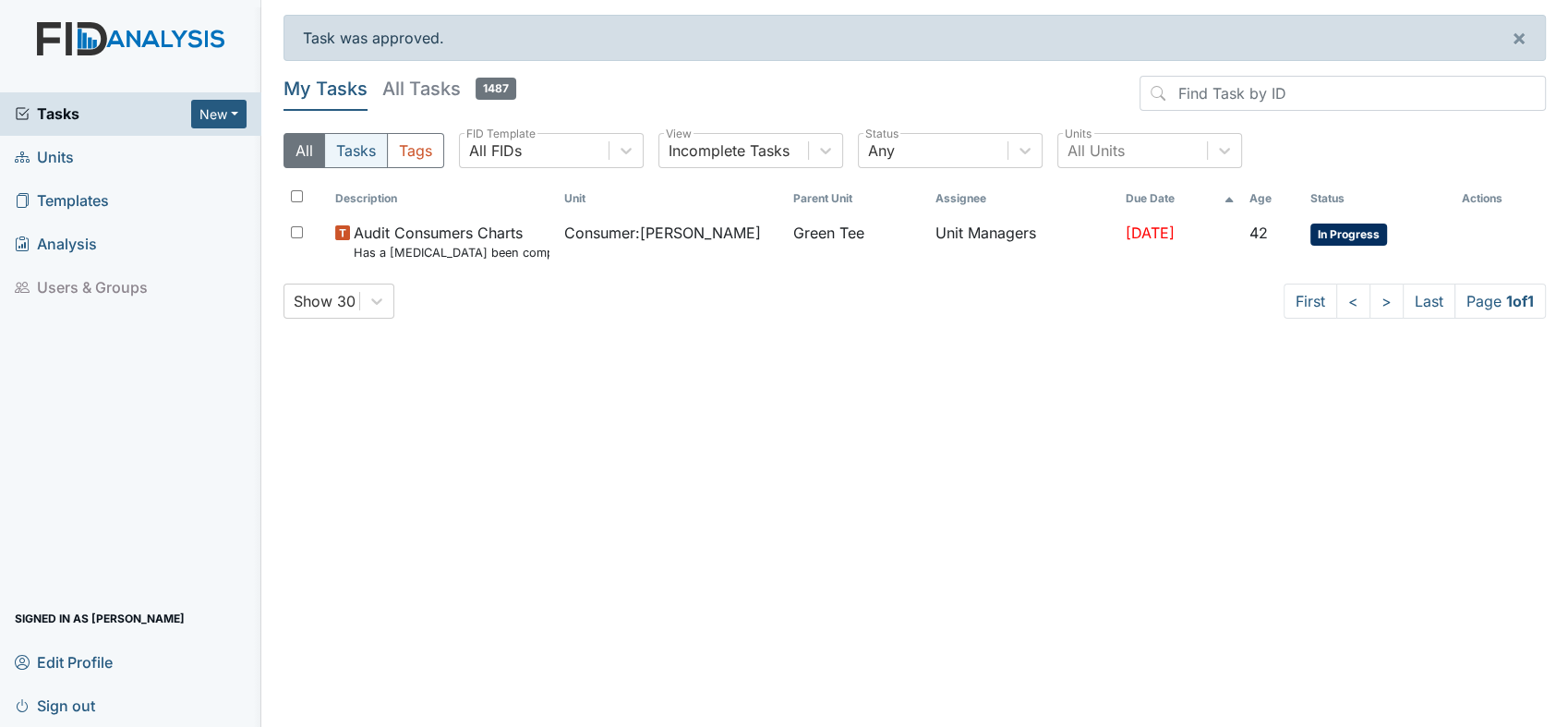
click at [352, 155] on button "Tasks" at bounding box center [355, 150] width 64 height 35
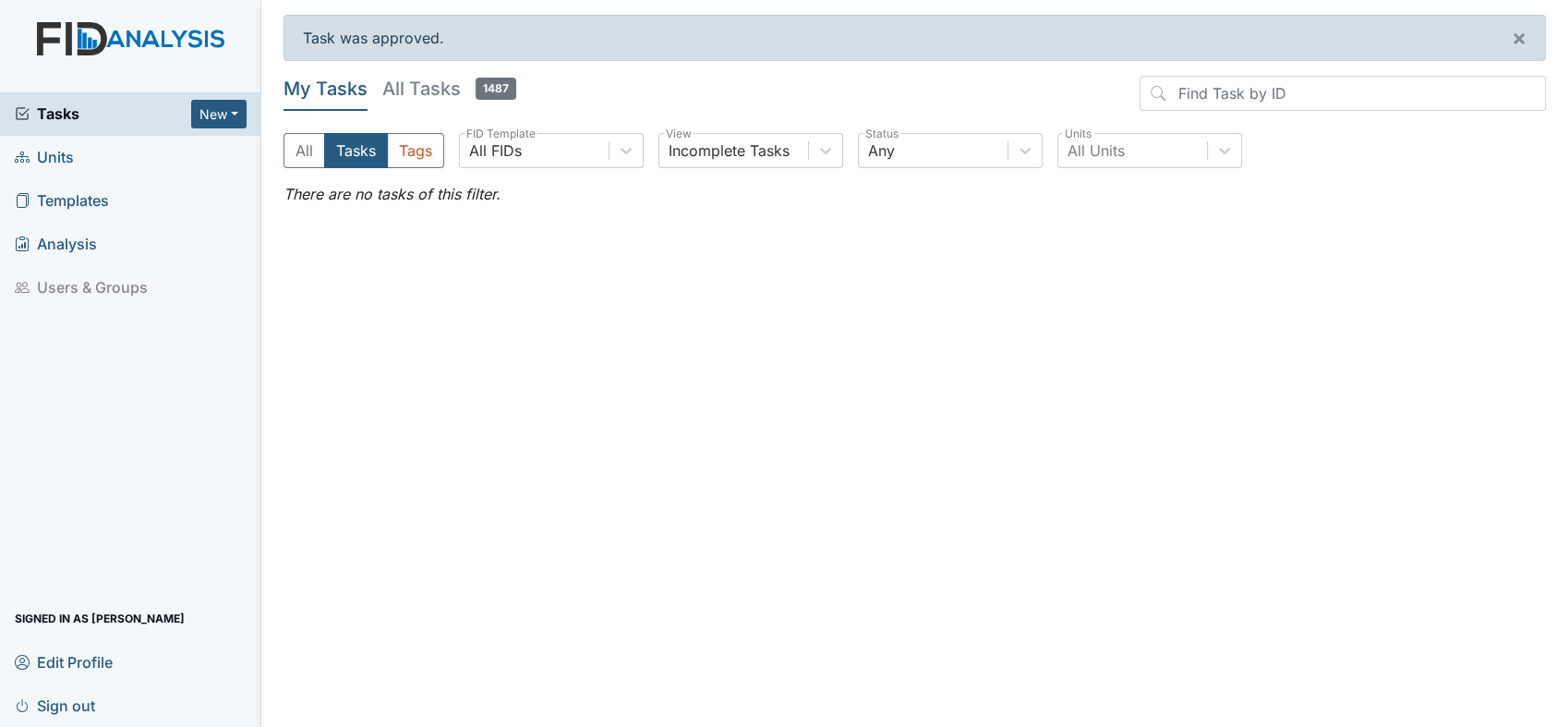
click at [55, 159] on span "Units" at bounding box center [45, 158] width 59 height 29
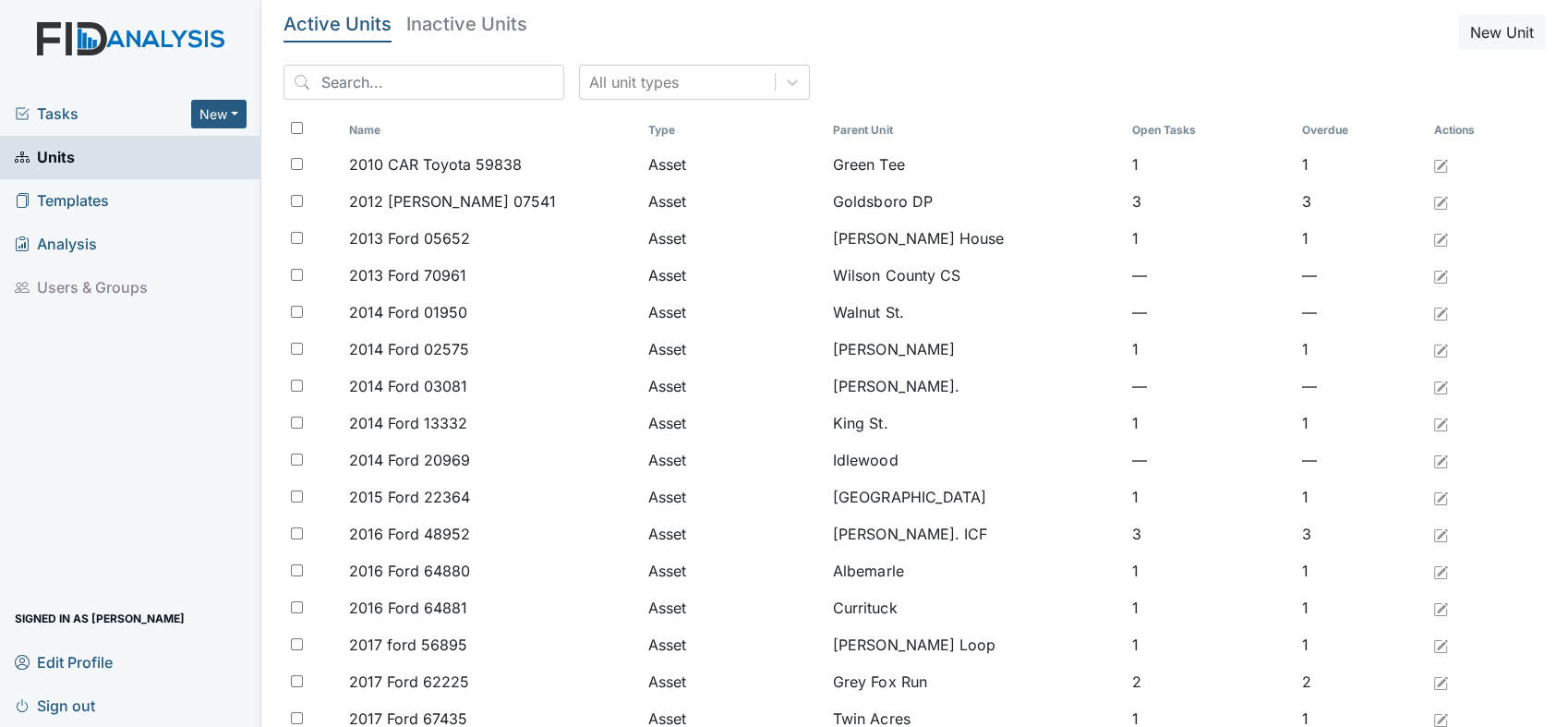
click at [50, 157] on span "Units" at bounding box center [45, 158] width 60 height 29
click at [367, 88] on input "search" at bounding box center [424, 82] width 281 height 35
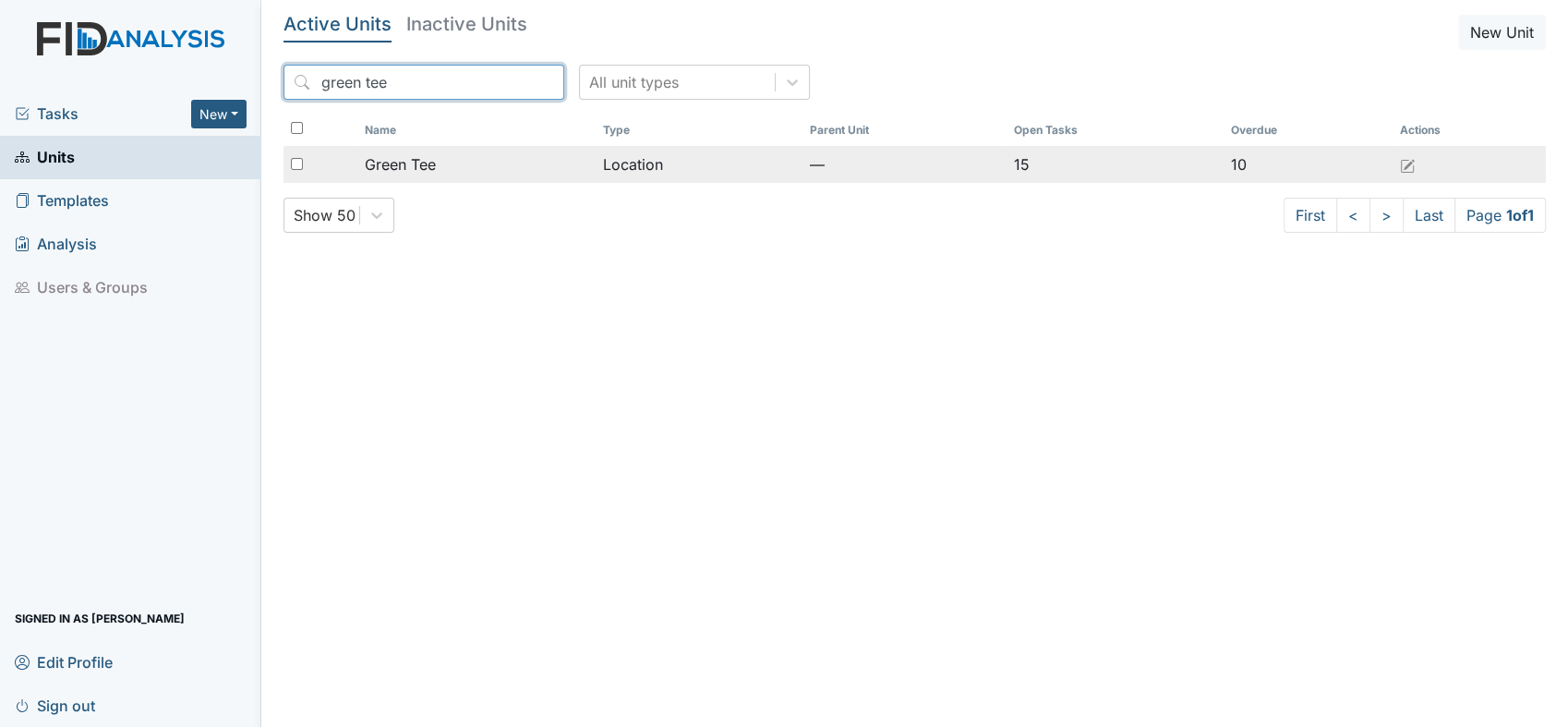
type input "green tee"
click at [399, 165] on span "Green Tee" at bounding box center [400, 163] width 71 height 22
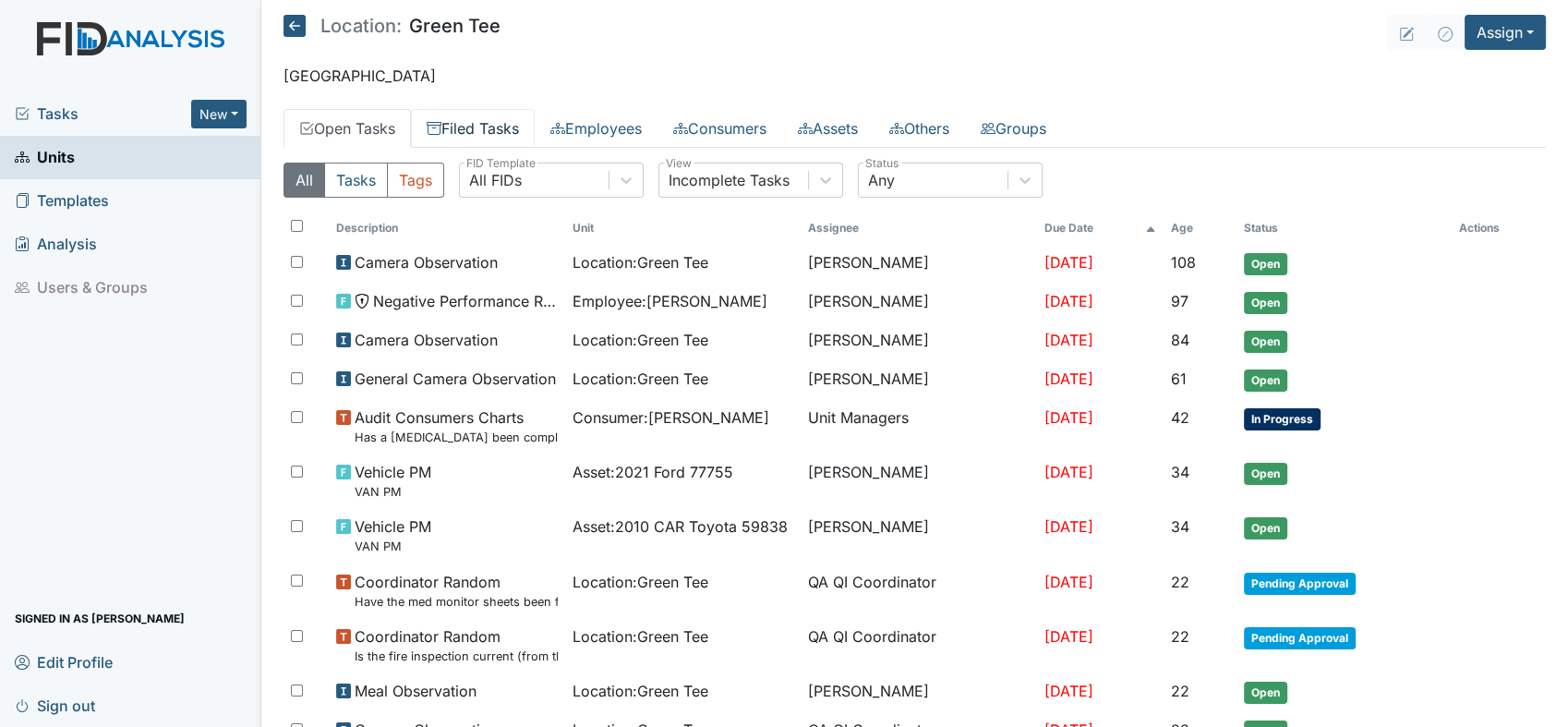
click at [469, 124] on link "Filed Tasks" at bounding box center [473, 128] width 123 height 39
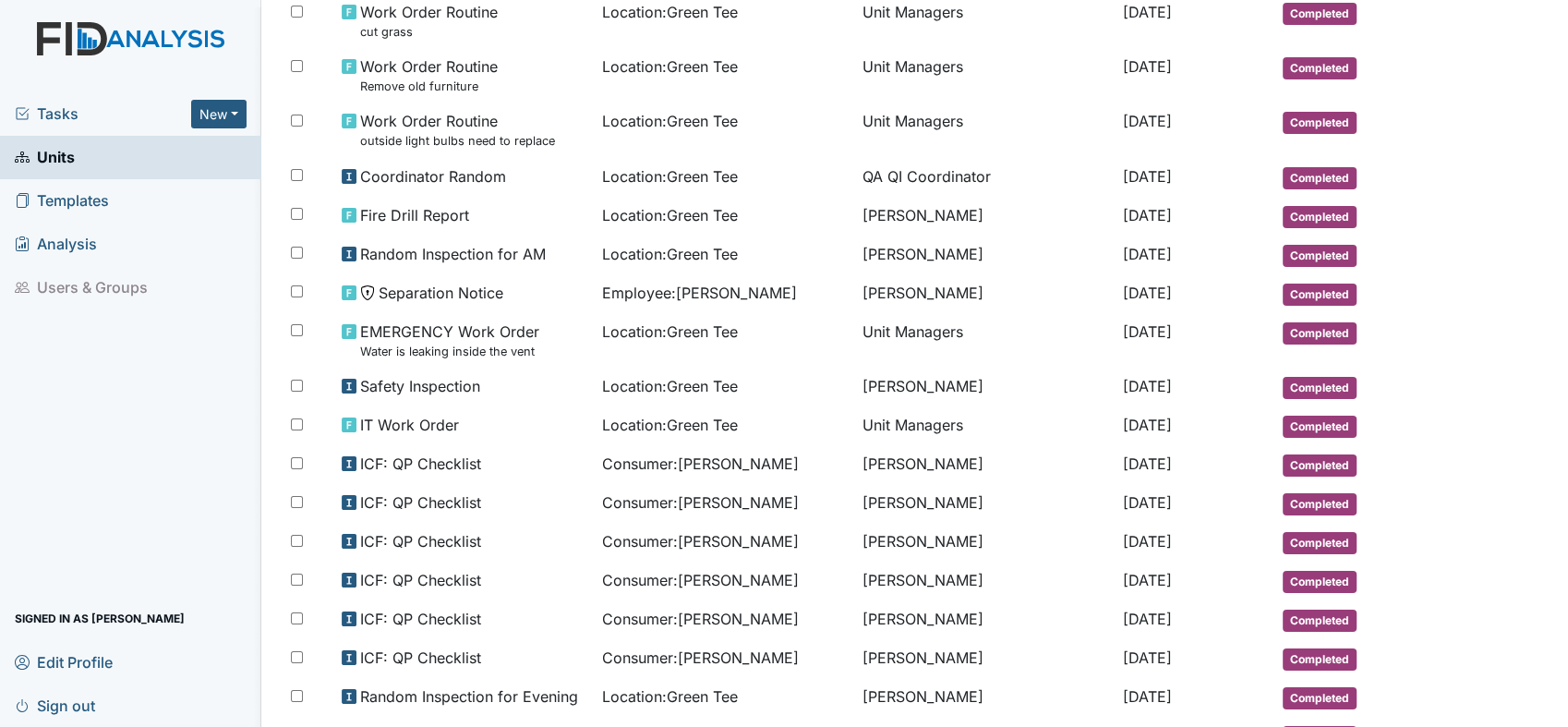
scroll to position [370, 0]
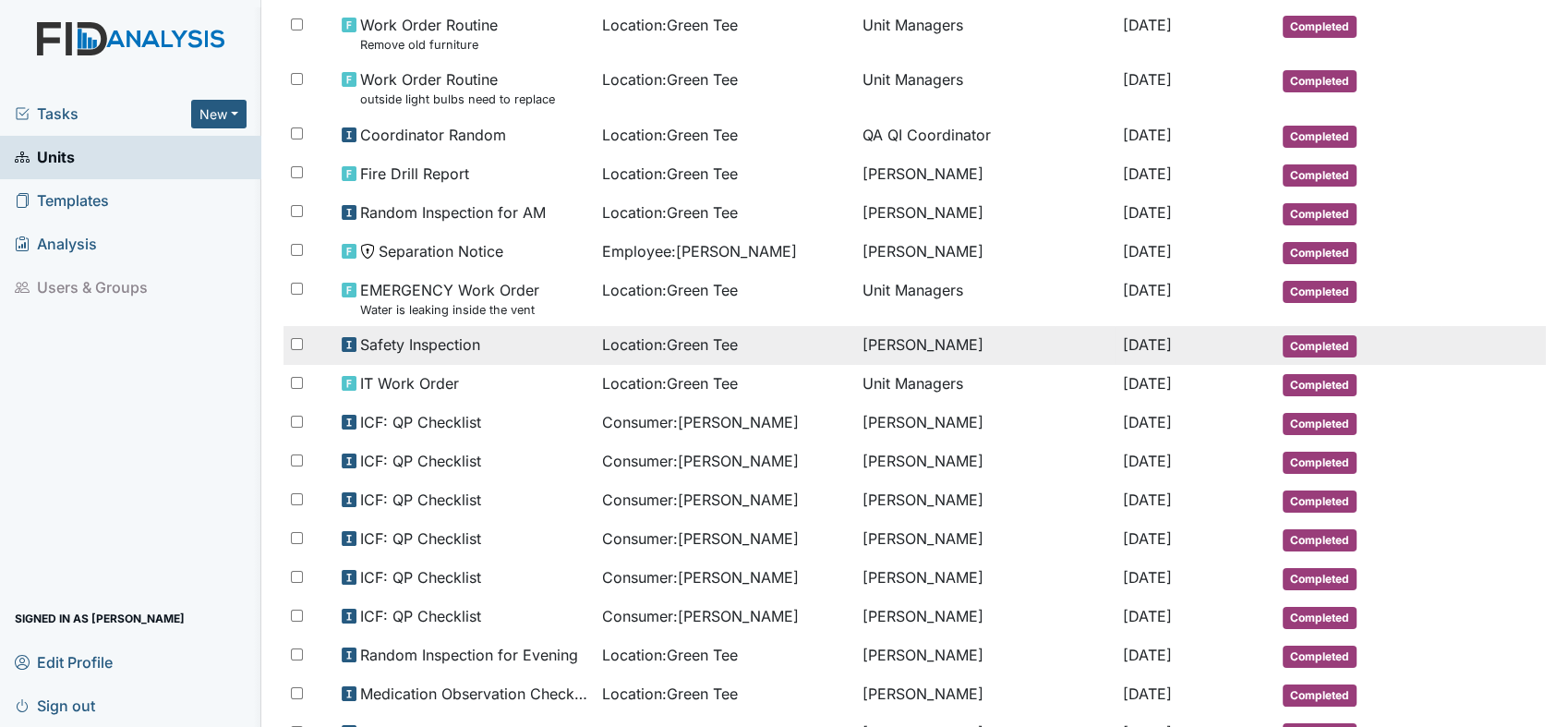
click at [388, 349] on span "Safety Inspection" at bounding box center [420, 344] width 120 height 22
